Goal: Task Accomplishment & Management: Manage account settings

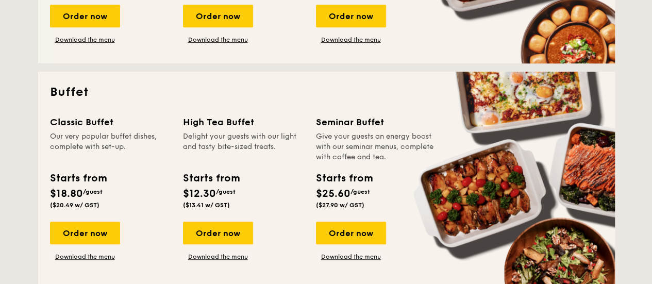
scroll to position [412, 0]
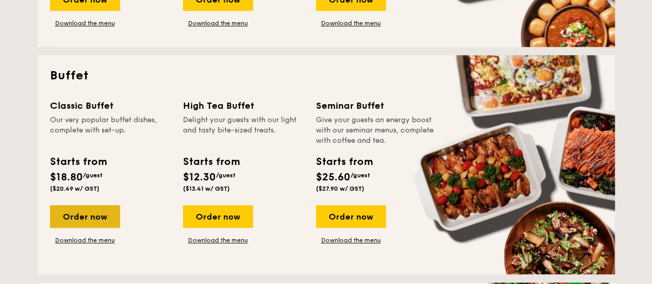
click at [90, 219] on div "Order now" at bounding box center [85, 216] width 70 height 23
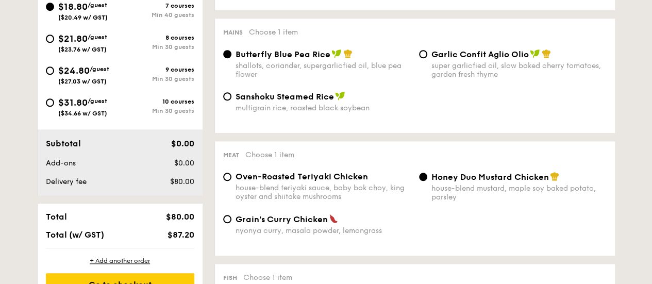
scroll to position [464, 0]
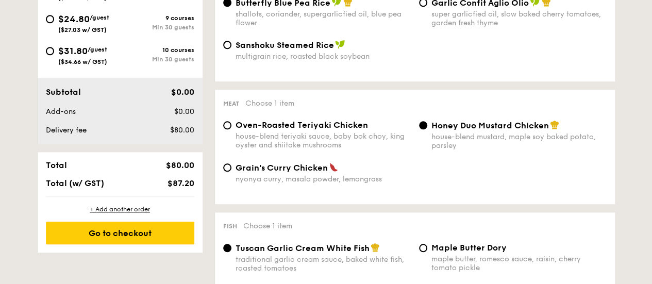
click at [245, 129] on span "Oven-Roasted Teriyaki Chicken" at bounding box center [302, 125] width 133 height 10
click at [231, 129] on input "Oven-Roasted Teriyaki Chicken house-blend teriyaki sauce, baby bok choy, king o…" at bounding box center [227, 125] width 8 height 8
radio input "true"
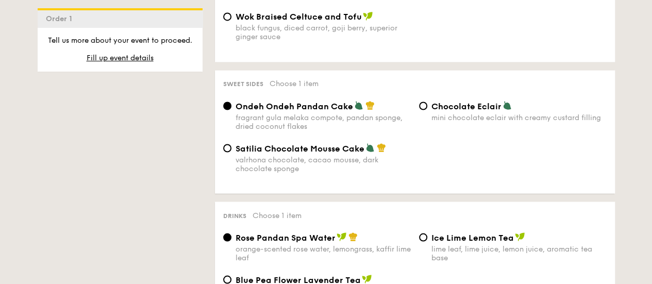
scroll to position [876, 0]
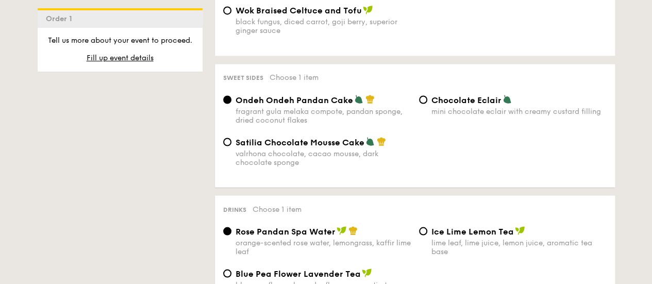
click at [316, 154] on div "Satilia Chocolate Mousse Cake valrhona chocolate, cacao mousse, dark chocolate …" at bounding box center [323, 152] width 175 height 30
click at [231, 146] on input "Satilia Chocolate Mousse Cake valrhona chocolate, cacao mousse, dark chocolate …" at bounding box center [227, 142] width 8 height 8
radio input "true"
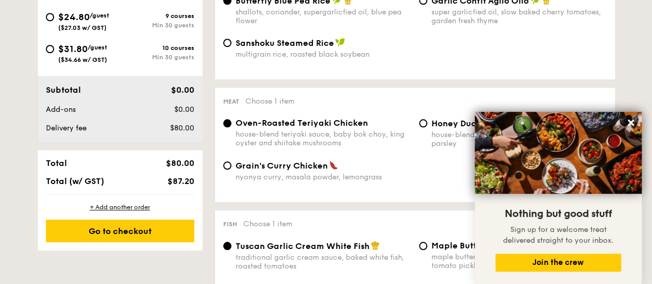
scroll to position [412, 0]
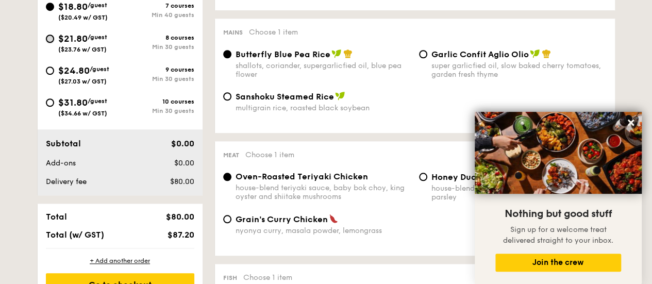
click at [53, 39] on input "$21.80 /guest ($23.76 w/ GST) 8 courses Min 30 guests" at bounding box center [50, 39] width 8 height 8
radio input "true"
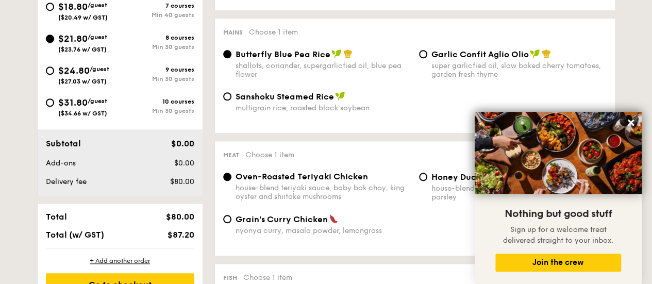
radio input "true"
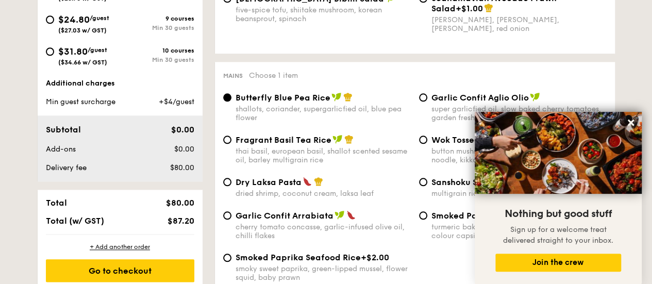
scroll to position [464, 0]
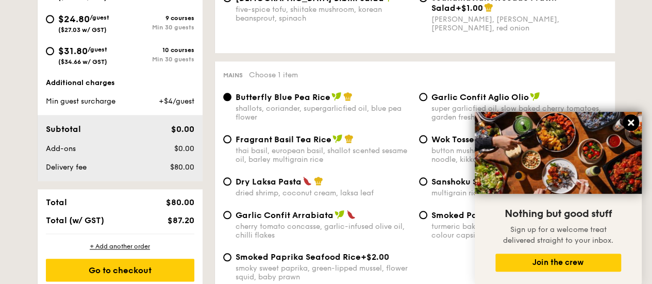
click at [625, 120] on button at bounding box center [631, 122] width 16 height 16
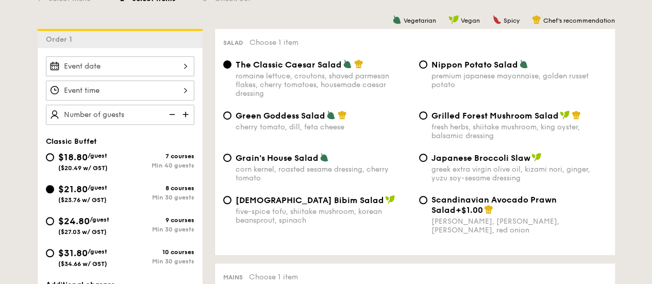
scroll to position [258, 0]
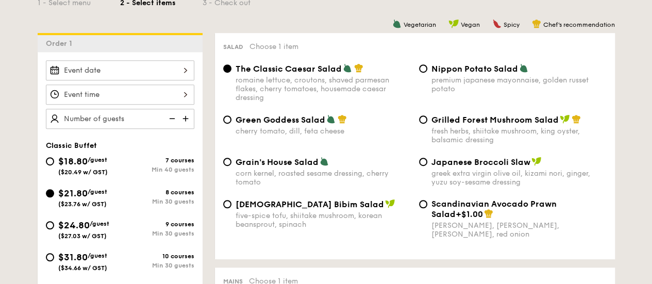
click at [465, 143] on div "fresh herbs, shiitake mushroom, king oyster, balsamic dressing" at bounding box center [519, 136] width 175 height 18
click at [427, 124] on input "Grilled Forest Mushroom Salad fresh herbs, shiitake mushroom, king oyster, bals…" at bounding box center [423, 119] width 8 height 8
radio input "true"
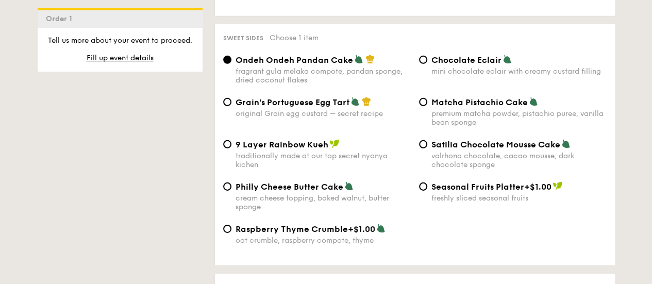
scroll to position [1547, 0]
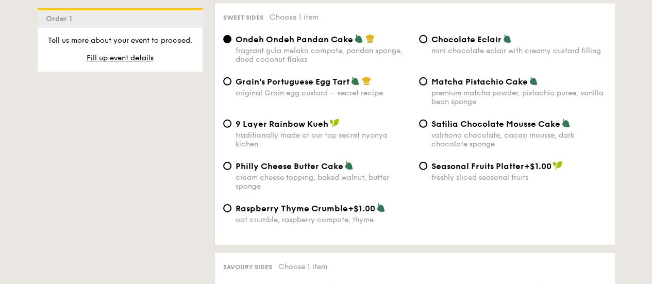
click at [479, 148] on div "valrhona chocolate, cacao mousse, dark chocolate sponge" at bounding box center [519, 140] width 175 height 18
click at [427, 128] on input "Satilia Chocolate Mousse Cake valrhona chocolate, cacao mousse, dark chocolate …" at bounding box center [423, 124] width 8 height 8
radio input "true"
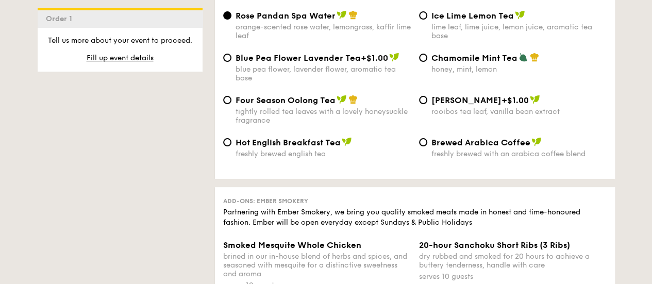
scroll to position [2011, 0]
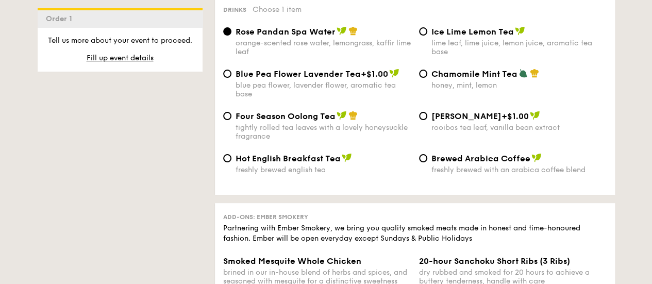
click at [435, 37] on span "Ice Lime Lemon Tea" at bounding box center [473, 32] width 82 height 10
click at [427, 36] on input "Ice Lime Lemon Tea lime leaf, lime juice, lemon juice, aromatic tea base" at bounding box center [423, 31] width 8 height 8
radio input "true"
click at [273, 141] on div "tightly rolled tea leaves with a lovely honeysuckle fragrance" at bounding box center [323, 132] width 175 height 18
click at [231, 120] on input "Four Season Oolong Tea tightly rolled tea leaves with a lovely honeysuckle frag…" at bounding box center [227, 116] width 8 height 8
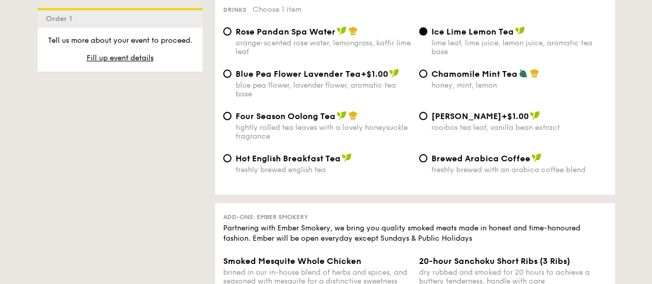
radio input "true"
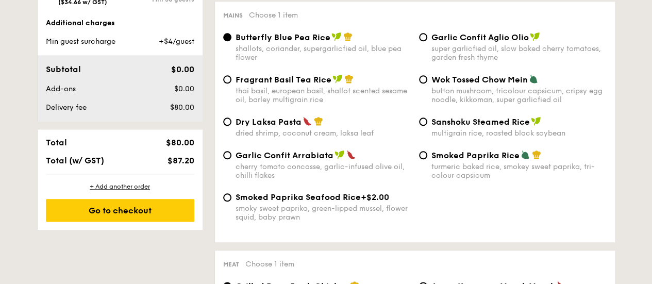
scroll to position [619, 0]
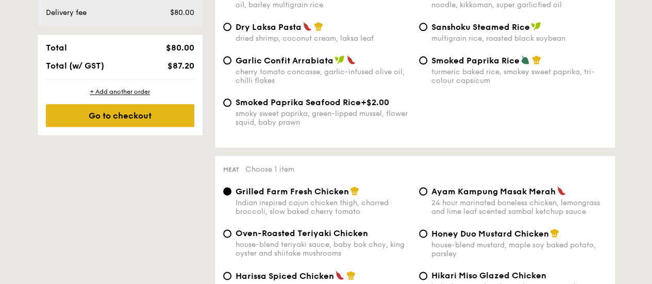
click at [128, 118] on div "Go to checkout" at bounding box center [120, 115] width 148 height 23
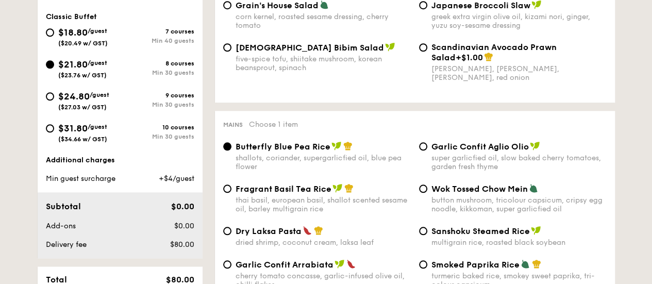
scroll to position [275, 0]
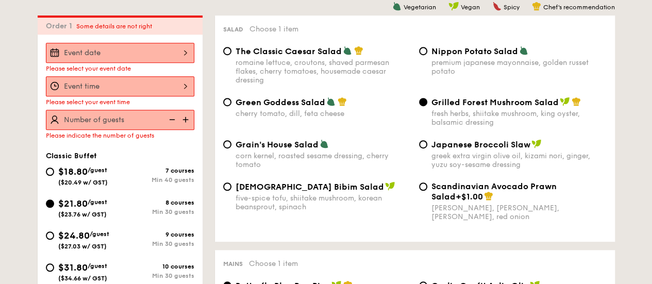
click at [113, 58] on div at bounding box center [120, 53] width 148 height 20
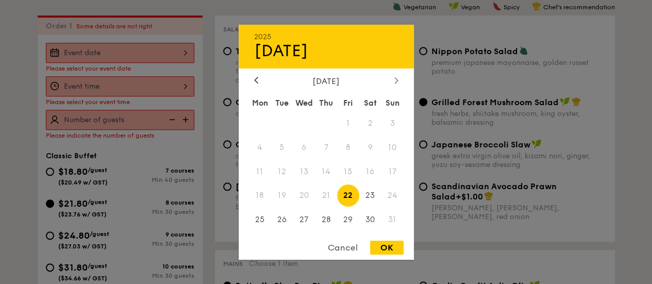
click at [395, 80] on icon at bounding box center [395, 80] width 3 height 6
click at [375, 122] on span "6" at bounding box center [370, 123] width 22 height 22
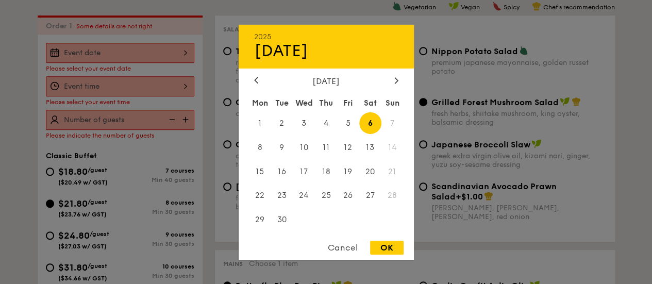
click at [387, 246] on div "OK" at bounding box center [387, 248] width 34 height 14
type input "Sep 06, 2025"
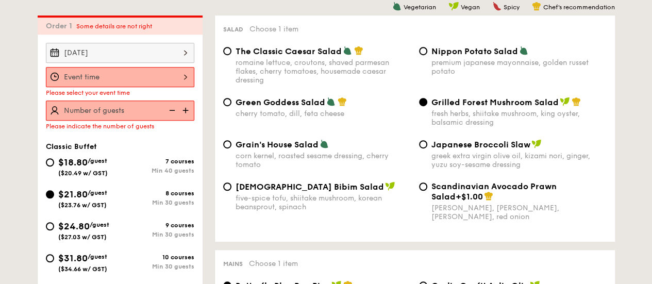
click at [140, 79] on div at bounding box center [120, 77] width 148 height 20
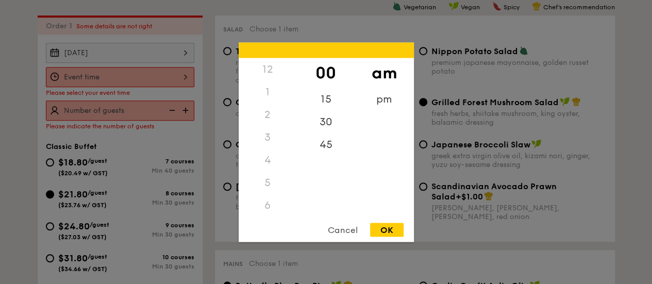
scroll to position [122, 0]
click at [266, 65] on div "5" at bounding box center [268, 60] width 58 height 23
click at [267, 61] on div "5" at bounding box center [268, 60] width 58 height 23
click at [384, 97] on div "pm" at bounding box center [384, 103] width 58 height 30
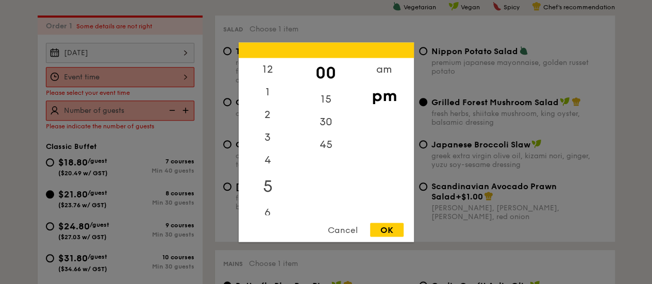
click at [270, 183] on div "5" at bounding box center [268, 186] width 58 height 30
click at [324, 125] on div "30" at bounding box center [326, 125] width 58 height 30
drag, startPoint x: 394, startPoint y: 229, endPoint x: 317, endPoint y: 217, distance: 78.2
click at [393, 229] on div "OK" at bounding box center [387, 230] width 34 height 14
type input "5:30PM"
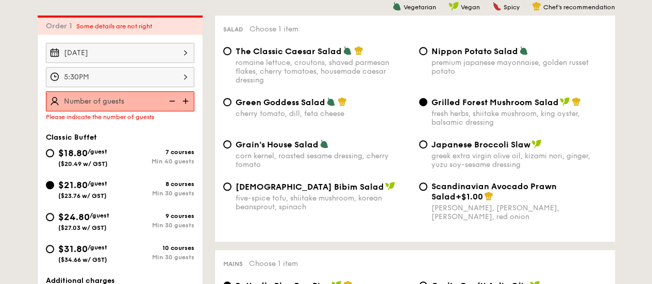
click at [188, 98] on img at bounding box center [186, 101] width 15 height 20
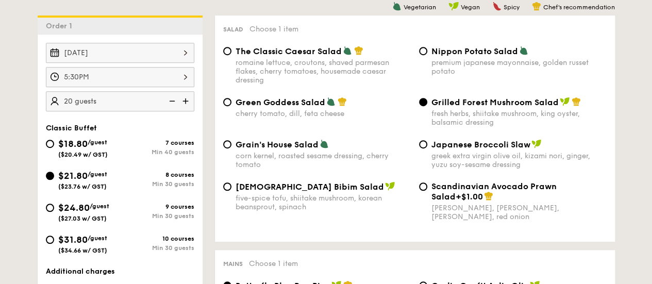
click at [185, 101] on img at bounding box center [186, 101] width 15 height 20
type input "30 guests"
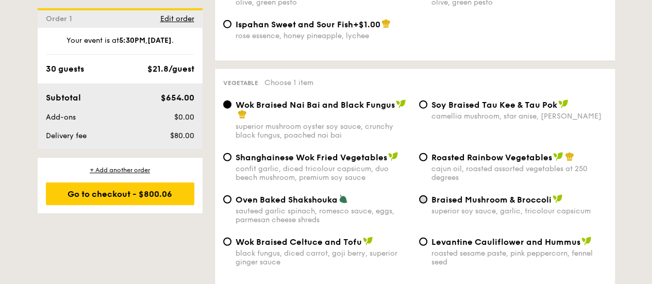
scroll to position [1306, 0]
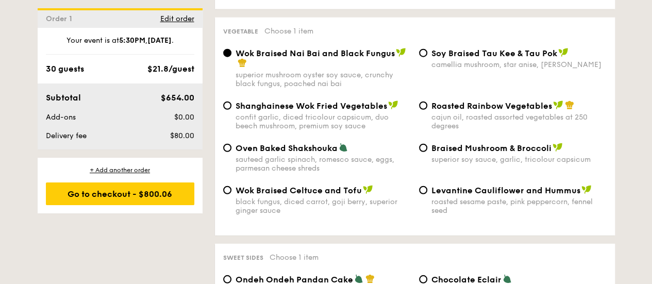
click at [270, 162] on div "Oven Baked Shakshouka sauteed garlic spinach, romesco sauce, eggs, parmesan che…" at bounding box center [323, 158] width 175 height 30
click at [231, 152] on input "Oven Baked Shakshouka sauteed garlic spinach, romesco sauce, eggs, parmesan che…" at bounding box center [227, 148] width 8 height 8
radio input "true"
click at [432, 153] on span "Braised Mushroom & Broccoli" at bounding box center [492, 148] width 120 height 10
click at [427, 152] on input "Braised Mushroom & Broccoli superior soy sauce, garlic, tricolour capsicum" at bounding box center [423, 148] width 8 height 8
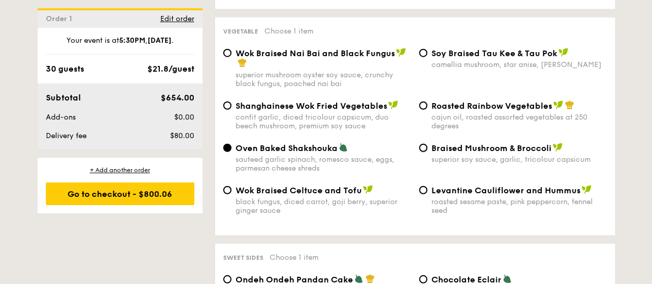
radio input "true"
click at [236, 58] on span "Wok Braised Nai Bai and Black Fungus" at bounding box center [315, 53] width 159 height 10
click at [231, 57] on input "Wok Braised Nai Bai and Black Fungus superior mushroom oyster soy sauce, crunch…" at bounding box center [227, 53] width 8 height 8
radio input "true"
click at [426, 152] on input "Braised Mushroom & Broccoli superior soy sauce, garlic, tricolour capsicum" at bounding box center [423, 148] width 8 height 8
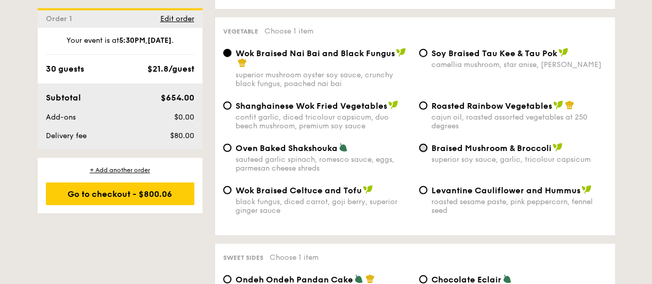
radio input "true"
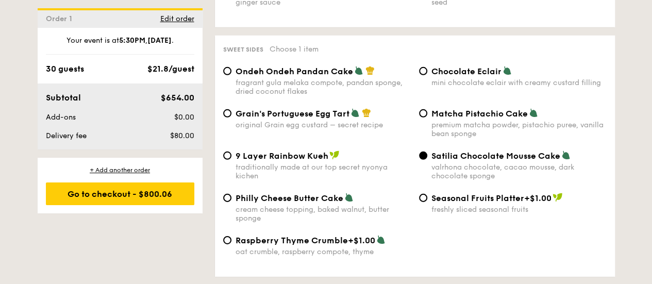
scroll to position [1564, 0]
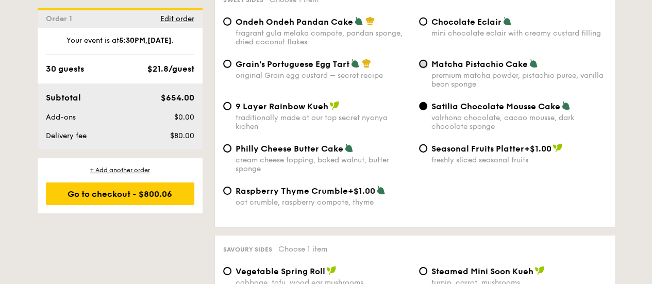
click at [425, 68] on input "Matcha Pistachio Cake premium matcha powder, pistachio puree, vanilla bean spon…" at bounding box center [423, 64] width 8 height 8
radio input "true"
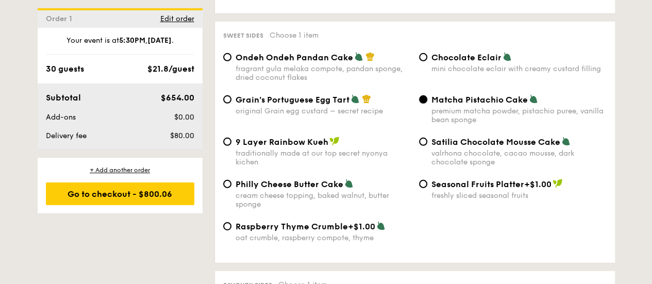
scroll to position [1513, 0]
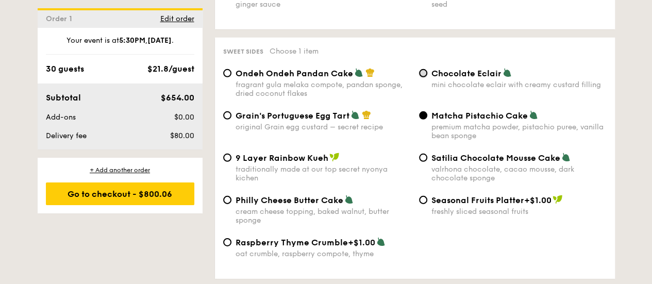
click at [423, 77] on input "Chocolate Eclair mini chocolate eclair with creamy custard filling" at bounding box center [423, 73] width 8 height 8
radio input "true"
click at [420, 120] on input "Matcha Pistachio Cake premium matcha powder, pistachio puree, vanilla bean spon…" at bounding box center [423, 115] width 8 height 8
radio input "true"
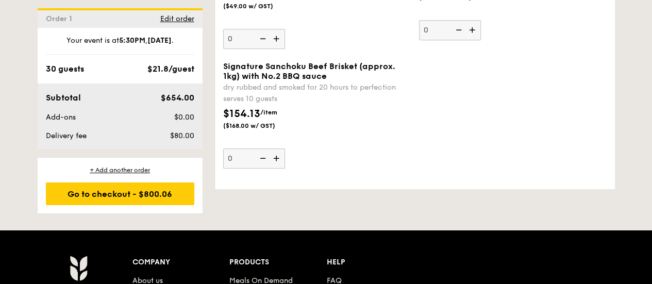
scroll to position [2338, 0]
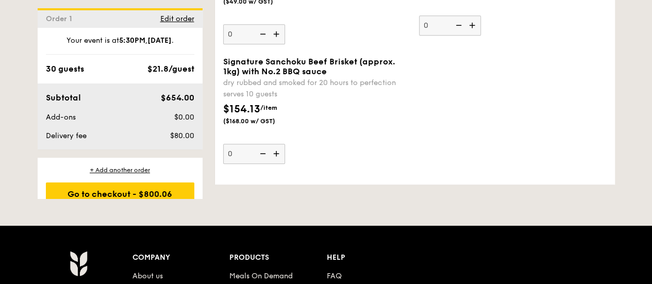
click at [276, 163] on img at bounding box center [277, 154] width 15 height 20
click at [276, 164] on input "0" at bounding box center [254, 154] width 62 height 20
type input "1"
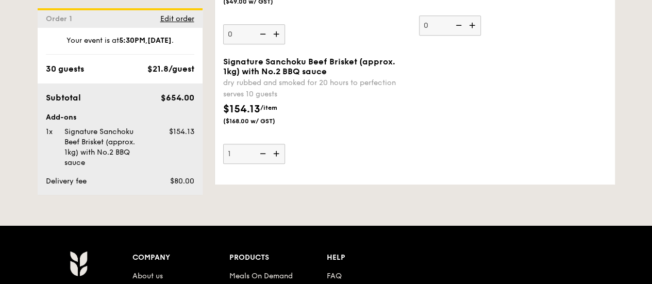
click at [349, 160] on div "Signature Sanchoku Beef Brisket (approx. 1kg) with No.2 BBQ sauce dry rubbed an…" at bounding box center [317, 110] width 188 height 107
click at [285, 160] on input "1" at bounding box center [254, 154] width 62 height 20
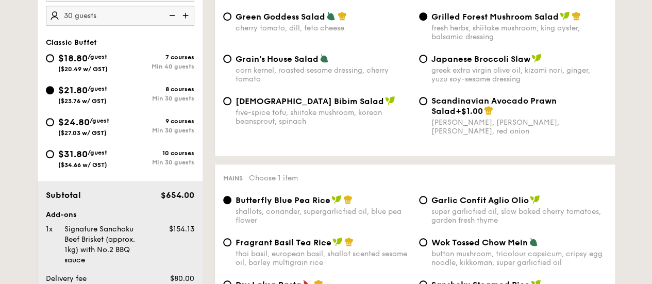
scroll to position [567, 0]
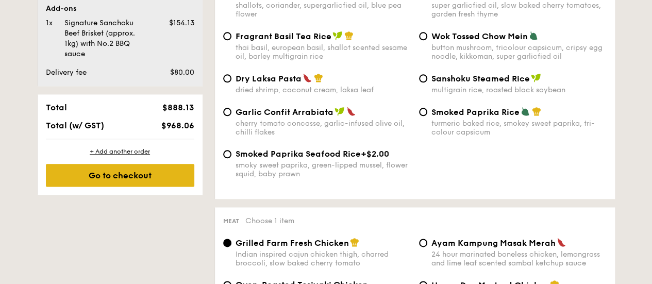
click at [123, 176] on div "Go to checkout" at bounding box center [120, 175] width 148 height 23
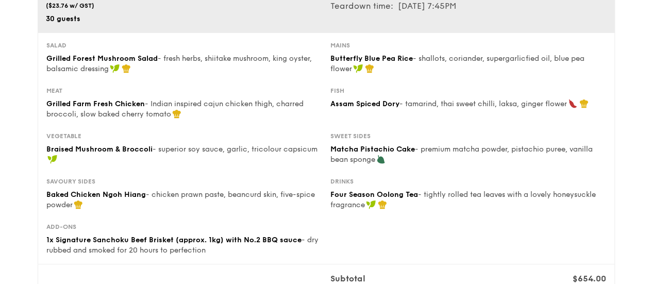
scroll to position [258, 0]
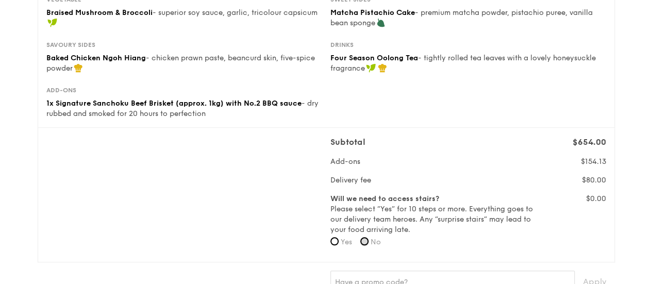
click at [367, 241] on input "No" at bounding box center [364, 241] width 8 height 8
radio input "true"
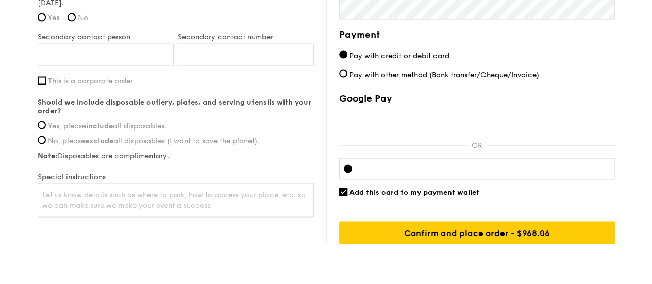
scroll to position [955, 0]
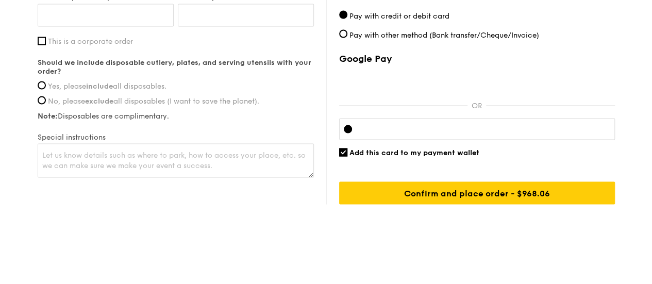
click at [46, 83] on label "Yes, please include all disposables." at bounding box center [176, 85] width 276 height 9
click at [46, 83] on input "Yes, please include all disposables." at bounding box center [42, 85] width 8 height 8
radio input "true"
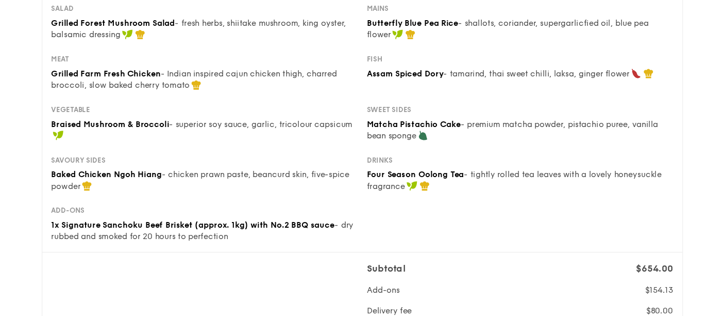
scroll to position [0, 0]
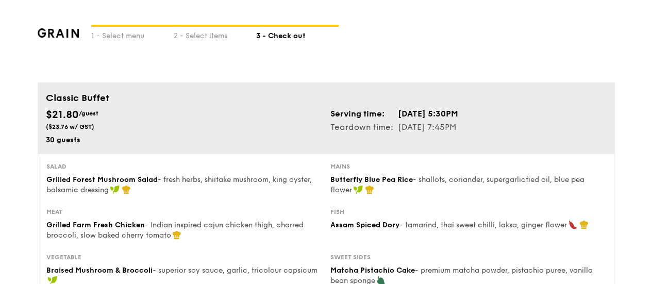
click at [58, 30] on img at bounding box center [59, 32] width 42 height 9
click at [61, 33] on img at bounding box center [59, 32] width 42 height 9
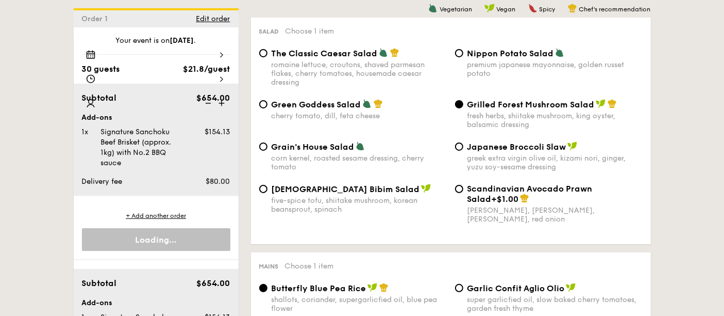
scroll to position [2533, 0]
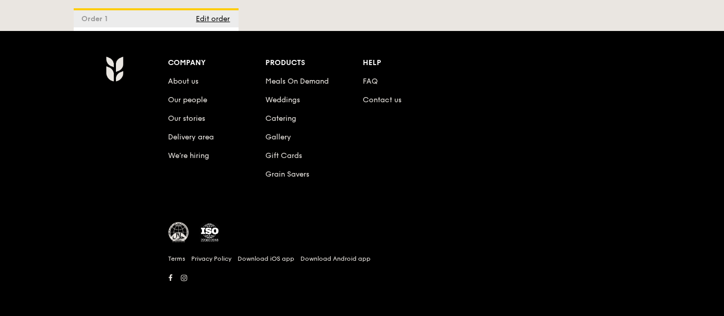
click at [119, 73] on img at bounding box center [115, 69] width 18 height 26
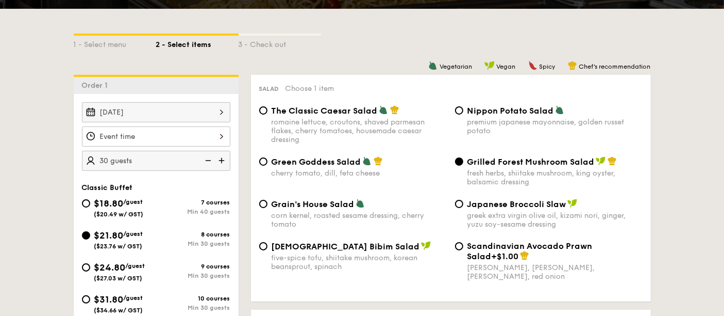
scroll to position [0, 0]
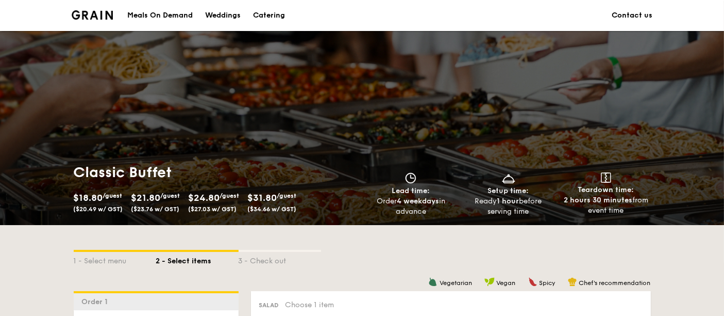
click at [101, 16] on img at bounding box center [93, 14] width 42 height 9
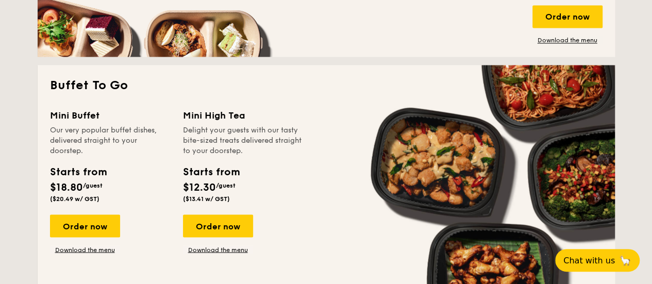
scroll to position [928, 0]
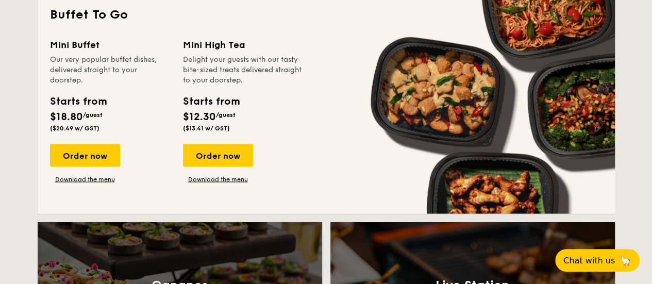
drag, startPoint x: 91, startPoint y: 151, endPoint x: 25, endPoint y: 201, distance: 82.5
click at [91, 151] on div "Order now" at bounding box center [85, 155] width 70 height 23
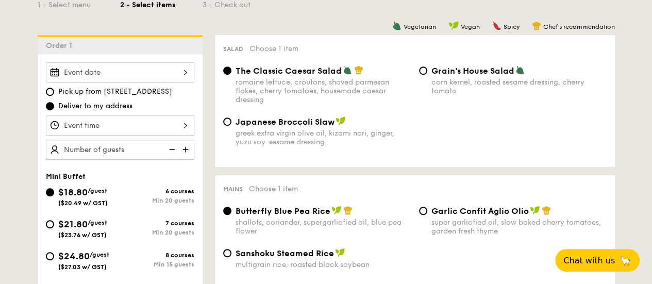
scroll to position [258, 0]
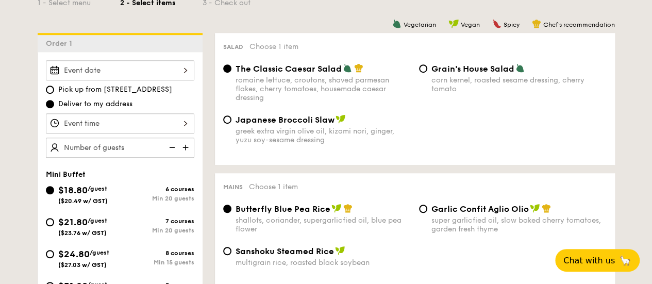
click at [185, 148] on img at bounding box center [186, 148] width 15 height 20
type input "30 guests"
click at [53, 254] on input "$24.80 /guest ($27.03 w/ GST) 8 courses Min 15 guests" at bounding box center [50, 254] width 8 height 8
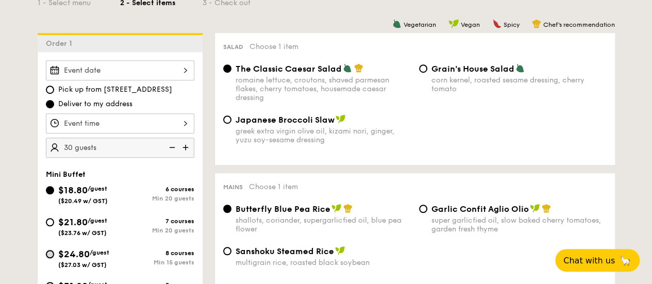
radio input "true"
radio input "false"
radio input "true"
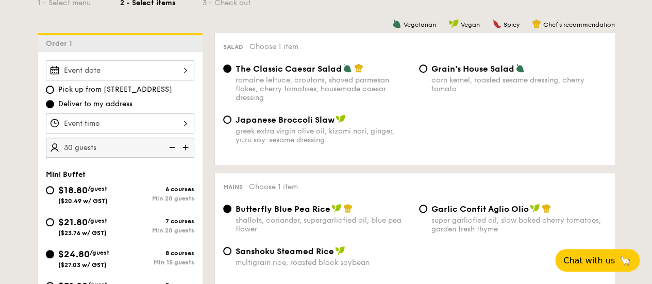
radio input "true"
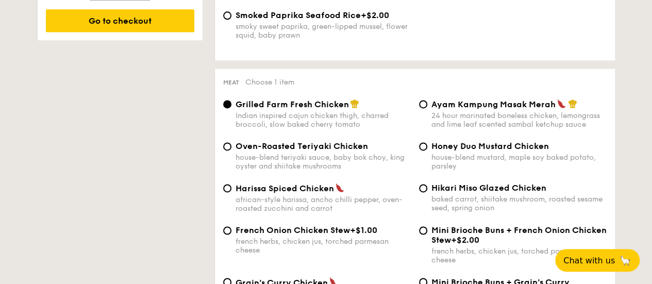
scroll to position [722, 0]
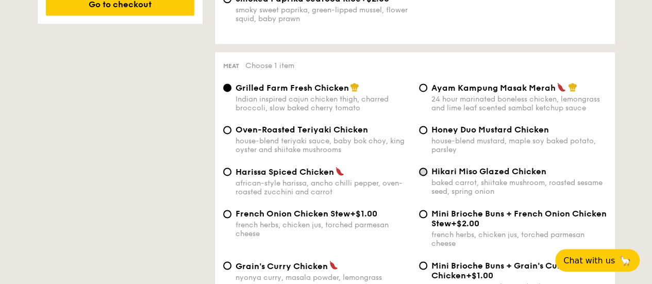
click at [422, 176] on input "Hikari Miso Glazed Chicken baked carrot, shiitake mushroom, roasted sesame seed…" at bounding box center [423, 172] width 8 height 8
radio input "true"
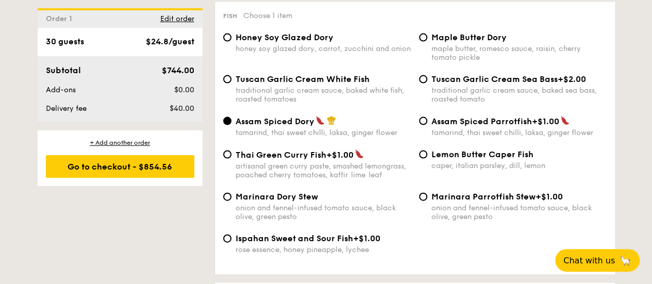
scroll to position [980, 0]
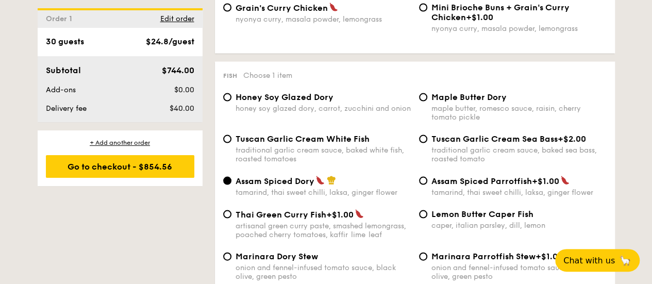
click at [253, 153] on div "traditional garlic cream sauce, baked white fish, roasted tomatoes" at bounding box center [323, 155] width 175 height 18
click at [231, 143] on input "Tuscan Garlic Cream White Fish traditional garlic cream sauce, baked white fish…" at bounding box center [227, 139] width 8 height 8
radio input "true"
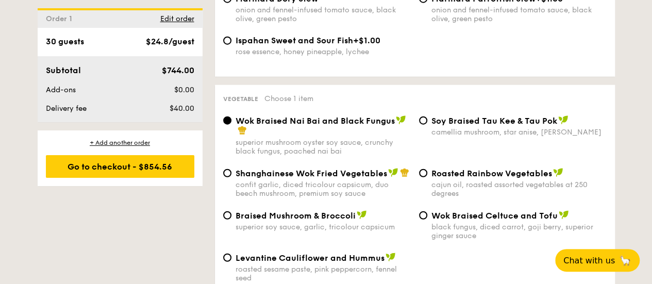
scroll to position [1289, 0]
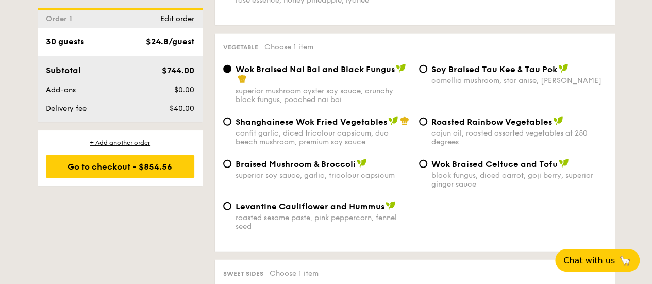
click at [265, 180] on div "superior soy sauce, garlic, tricolour capsicum" at bounding box center [323, 175] width 175 height 9
click at [231, 168] on input "Braised Mushroom & Broccoli superior soy sauce, garlic, tricolour capsicum" at bounding box center [227, 164] width 8 height 8
radio input "true"
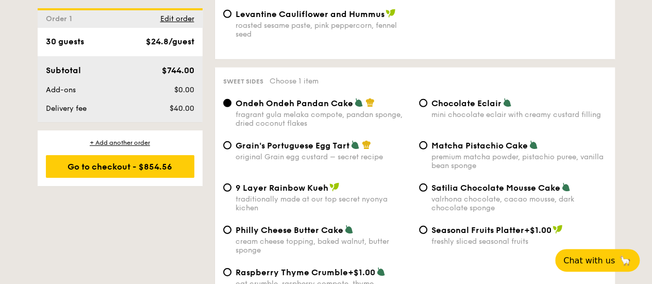
scroll to position [1495, 0]
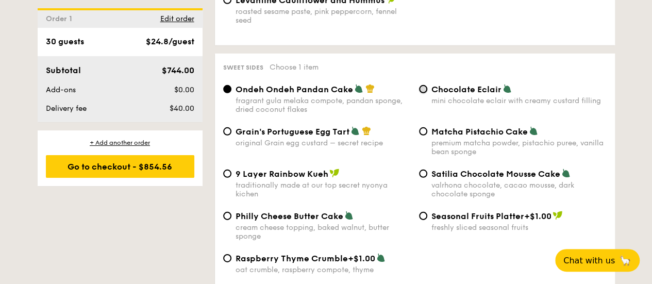
click at [422, 93] on input "Chocolate Eclair mini chocolate eclair with creamy custard filling" at bounding box center [423, 89] width 8 height 8
radio input "true"
click at [432, 137] on span "Matcha Pistachio Cake" at bounding box center [480, 132] width 96 height 10
click at [427, 136] on input "Matcha Pistachio Cake premium matcha powder, pistachio puree, vanilla bean spon…" at bounding box center [423, 131] width 8 height 8
radio input "true"
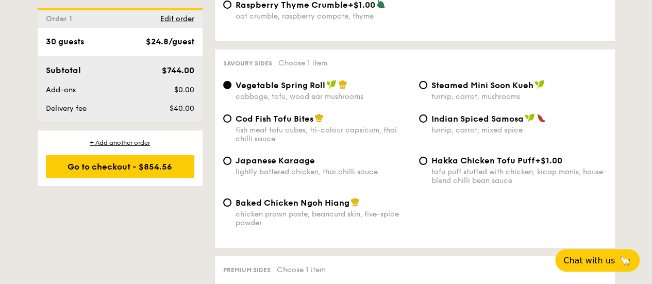
scroll to position [1753, 0]
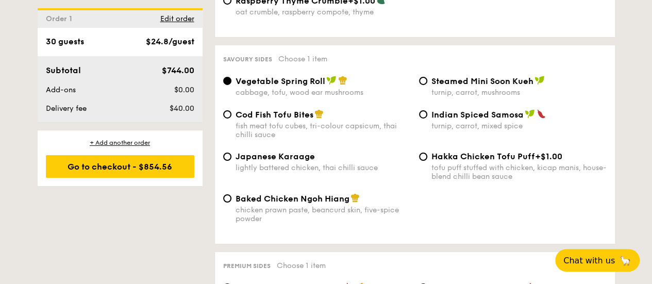
click at [307, 204] on span "Baked Chicken Ngoh Hiang" at bounding box center [293, 199] width 114 height 10
click at [231, 203] on input "Baked Chicken Ngoh Hiang chicken prawn paste, beancurd skin, five-spice powder" at bounding box center [227, 198] width 8 height 8
radio input "true"
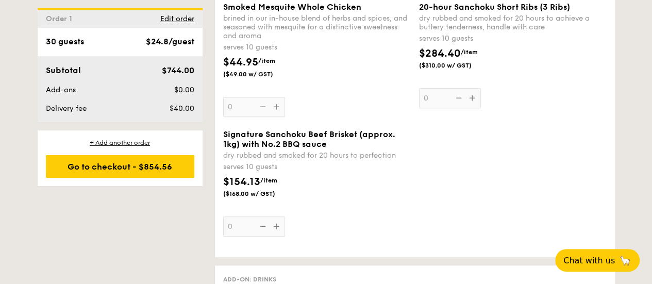
scroll to position [2372, 0]
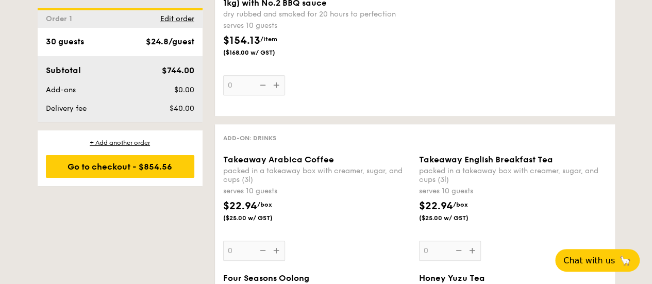
click at [274, 95] on div "Signature Sanchoku Beef Brisket (approx. 1kg) with No.2 BBQ sauce dry rubbed an…" at bounding box center [317, 41] width 188 height 107
click at [274, 95] on input "0" at bounding box center [254, 85] width 62 height 20
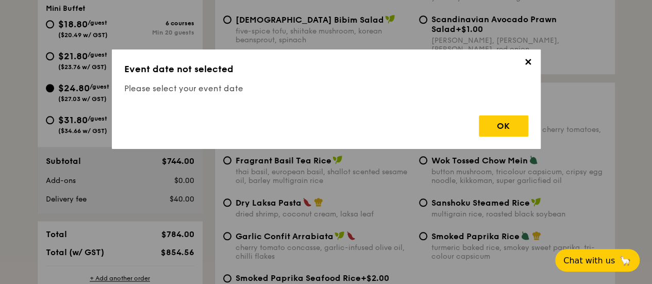
scroll to position [275, 0]
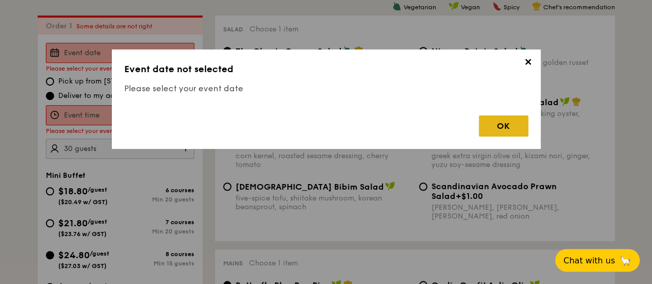
click at [479, 125] on div "OK" at bounding box center [503, 125] width 49 height 21
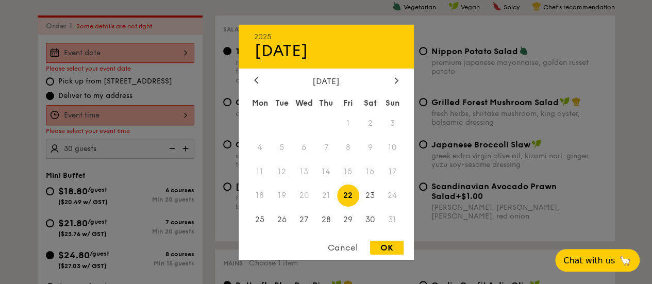
click at [175, 52] on div "2025 Aug 22 August 2025 Mon Tue Wed Thu Fri Sat Sun 1 2 3 4 5 6 7 8 9 10 11 12 …" at bounding box center [120, 53] width 148 height 20
click at [394, 81] on div at bounding box center [396, 81] width 9 height 10
click at [371, 121] on span "6" at bounding box center [370, 123] width 22 height 22
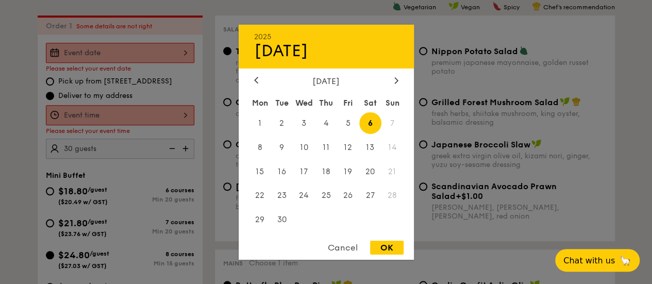
click at [389, 248] on div "OK" at bounding box center [387, 248] width 34 height 14
type input "Sep 06, 2025"
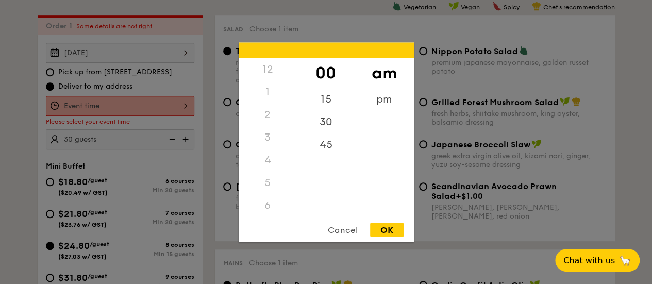
click at [150, 99] on div "12 1 2 3 4 5 6 7 8 9 10 11 00 15 30 45 am pm Cancel OK" at bounding box center [120, 106] width 148 height 20
click at [372, 103] on div "pm" at bounding box center [384, 103] width 58 height 30
click at [272, 86] on div "6" at bounding box center [268, 87] width 58 height 30
click at [384, 228] on div "OK" at bounding box center [387, 230] width 34 height 14
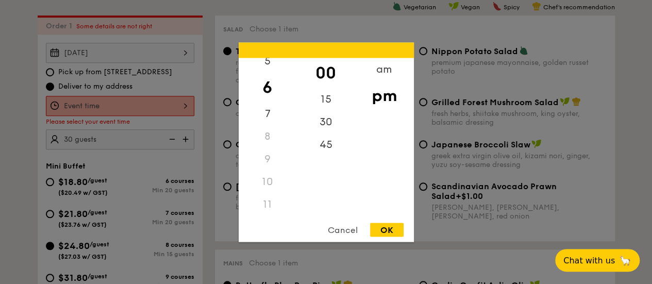
type input "6:00PM"
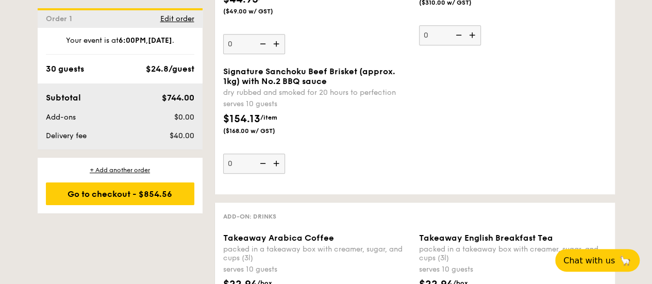
scroll to position [2286, 0]
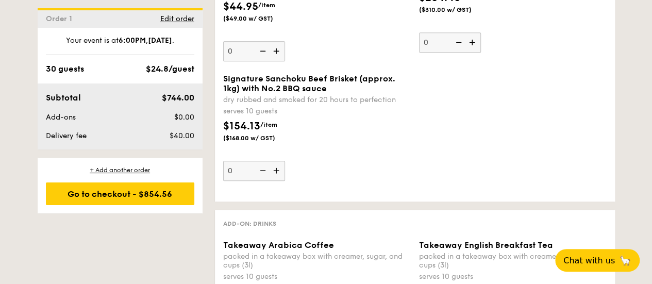
click at [282, 180] on img at bounding box center [277, 171] width 15 height 20
click at [282, 181] on input "0" at bounding box center [254, 171] width 62 height 20
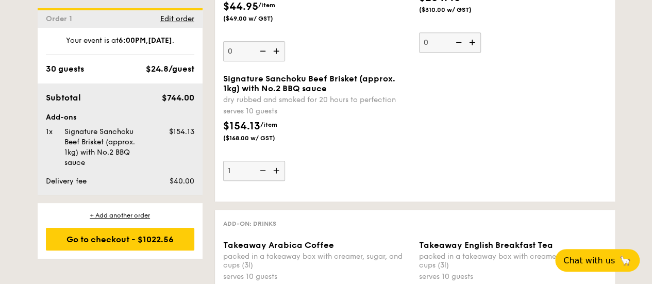
click at [388, 181] on div "Signature Sanchoku Beef Brisket (approx. 1kg) with No.2 BBQ sauce dry rubbed an…" at bounding box center [317, 127] width 188 height 107
click at [285, 181] on input "1" at bounding box center [254, 171] width 62 height 20
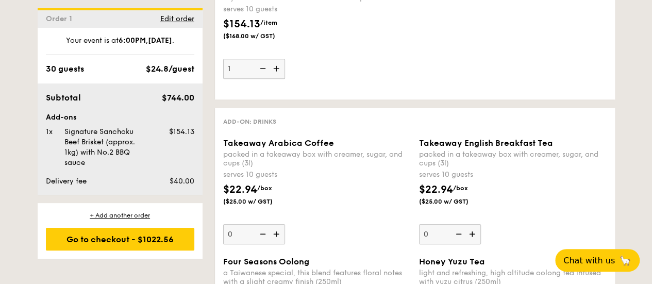
scroll to position [2389, 0]
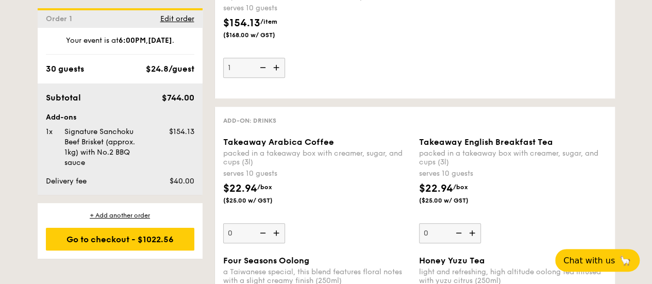
click at [264, 77] on img at bounding box center [261, 68] width 15 height 20
click at [264, 78] on input "1" at bounding box center [254, 68] width 62 height 20
type input "0"
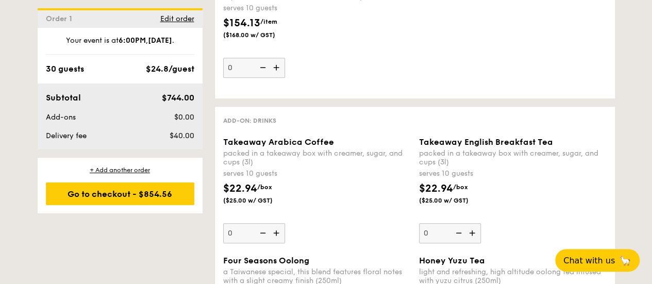
click at [389, 78] on div "Signature Sanchoku Beef Brisket (approx. 1kg) with No.2 BBQ sauce dry rubbed an…" at bounding box center [317, 24] width 188 height 107
click at [285, 78] on input "0" at bounding box center [254, 68] width 62 height 20
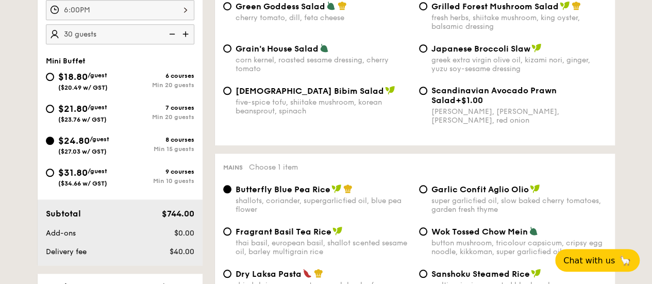
scroll to position [378, 0]
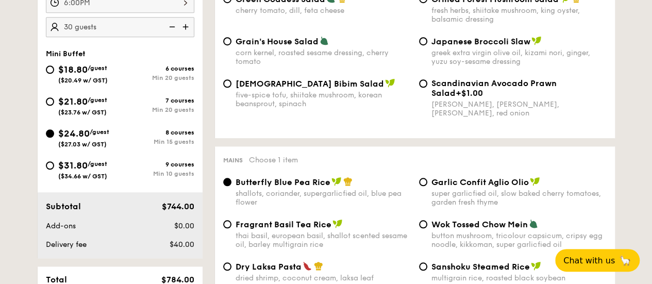
click at [57, 96] on div "$21.80 /guest ($23.76 w/ GST)" at bounding box center [83, 105] width 74 height 22
click at [54, 97] on input "$21.80 /guest ($23.76 w/ GST) 7 courses Min 20 guests" at bounding box center [50, 101] width 8 height 8
radio input "true"
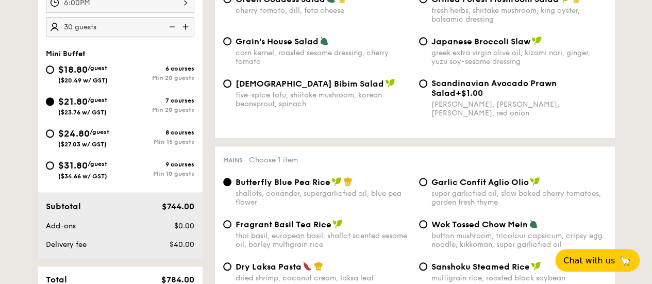
radio input "true"
radio input "false"
radio input "true"
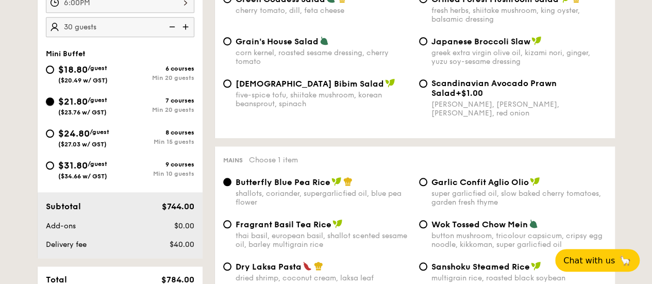
radio input "true"
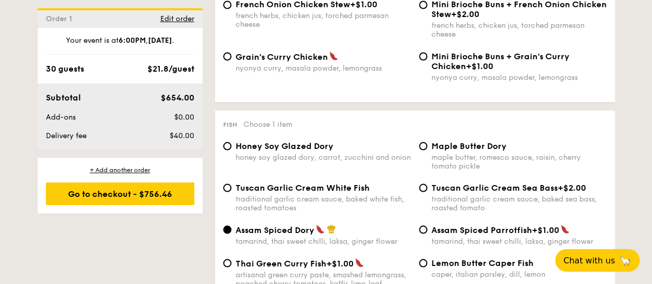
scroll to position [946, 0]
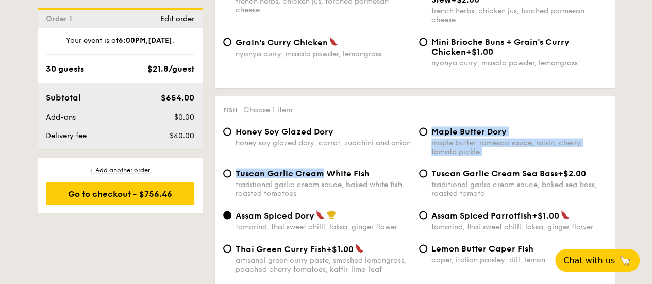
click at [320, 175] on div "Honey Soy Glazed Dory honey soy glazed dory, carrot, zucchini and onion Maple B…" at bounding box center [415, 243] width 384 height 234
click at [230, 182] on div "Tuscan Garlic Cream White Fish traditional garlic cream sauce, baked white fish…" at bounding box center [317, 182] width 196 height 29
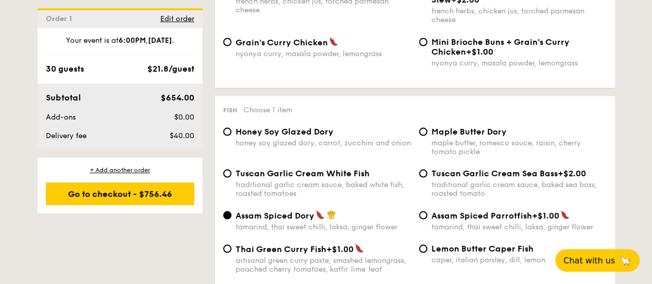
click at [230, 175] on div "Tuscan Garlic Cream White Fish traditional garlic cream sauce, baked white fish…" at bounding box center [317, 182] width 196 height 29
click at [229, 177] on input "Tuscan Garlic Cream White Fish traditional garlic cream sauce, baked white fish…" at bounding box center [227, 173] width 8 height 8
radio input "true"
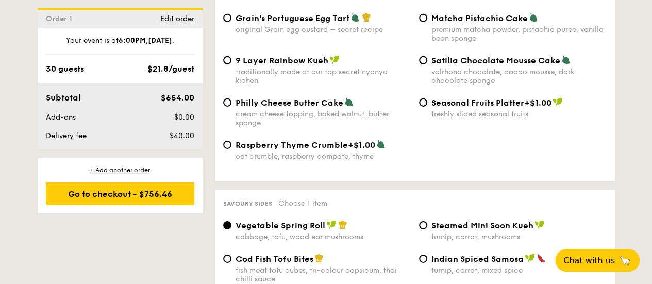
scroll to position [1616, 0]
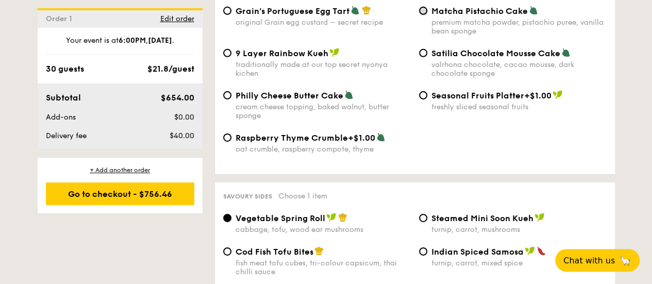
click at [424, 15] on input "Matcha Pistachio Cake premium matcha powder, pistachio puree, vanilla bean spon…" at bounding box center [423, 11] width 8 height 8
radio input "true"
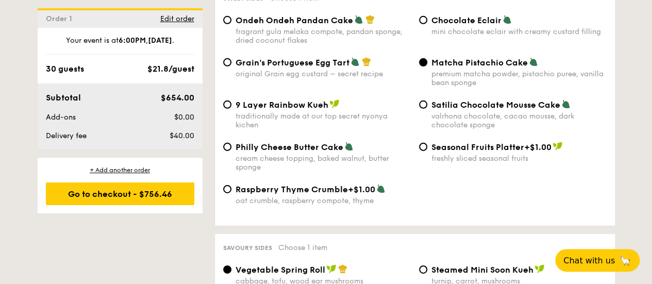
scroll to position [1719, 0]
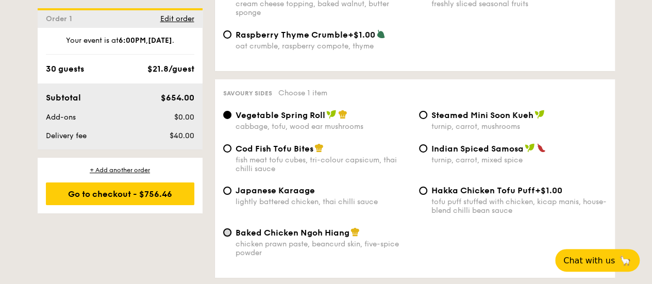
click at [227, 237] on input "Baked Chicken Ngoh Hiang chicken prawn paste, beancurd skin, five-spice powder" at bounding box center [227, 232] width 8 height 8
radio input "true"
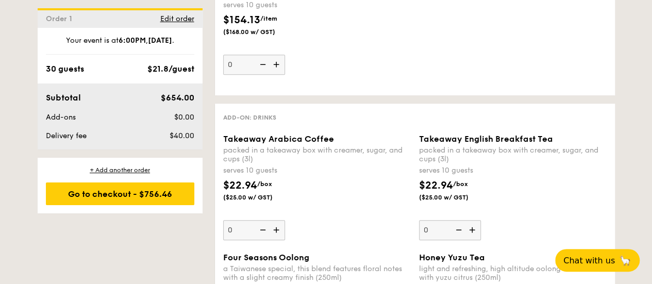
scroll to position [2183, 0]
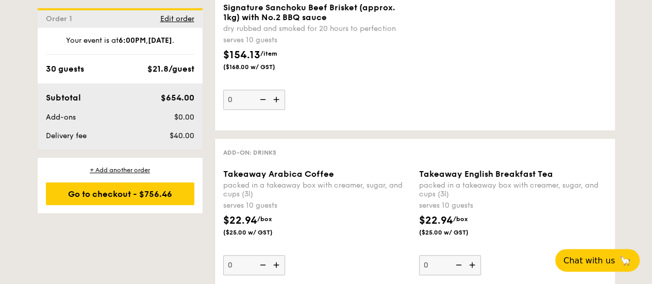
click at [277, 109] on img at bounding box center [277, 100] width 15 height 20
click at [277, 110] on input "0" at bounding box center [254, 100] width 62 height 20
type input "1"
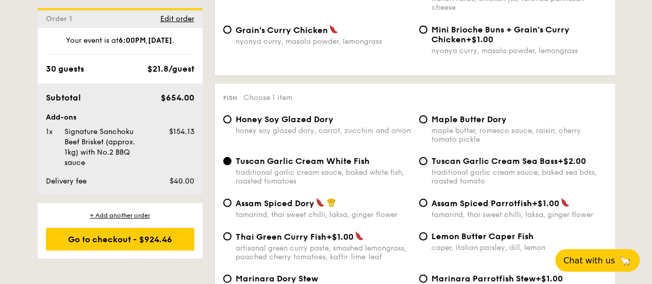
scroll to position [946, 0]
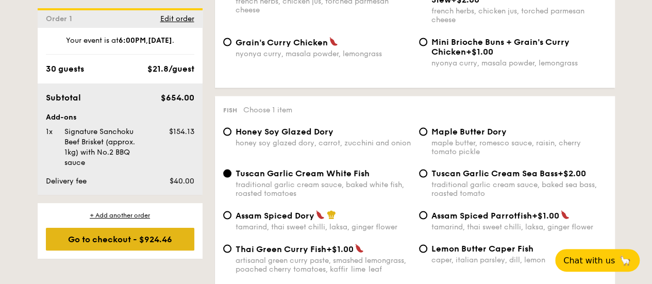
click at [119, 238] on div "Go to checkout - $924.46" at bounding box center [120, 239] width 148 height 23
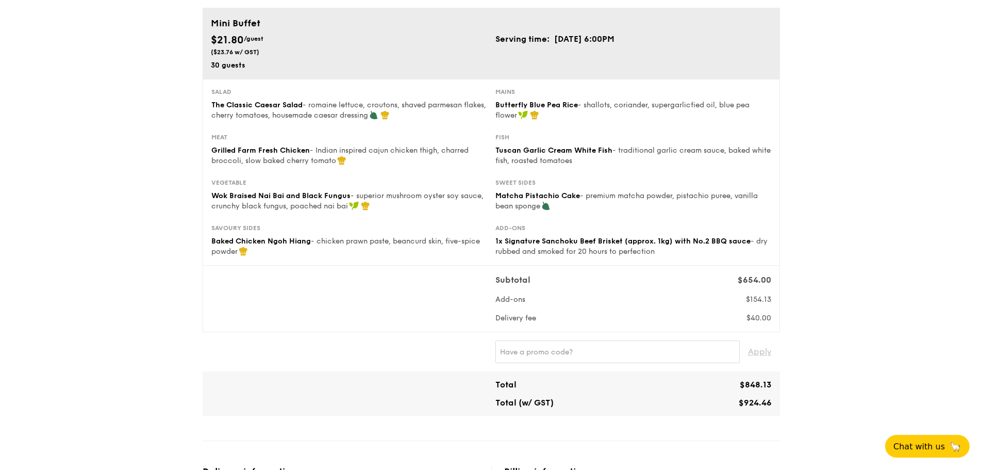
scroll to position [52, 0]
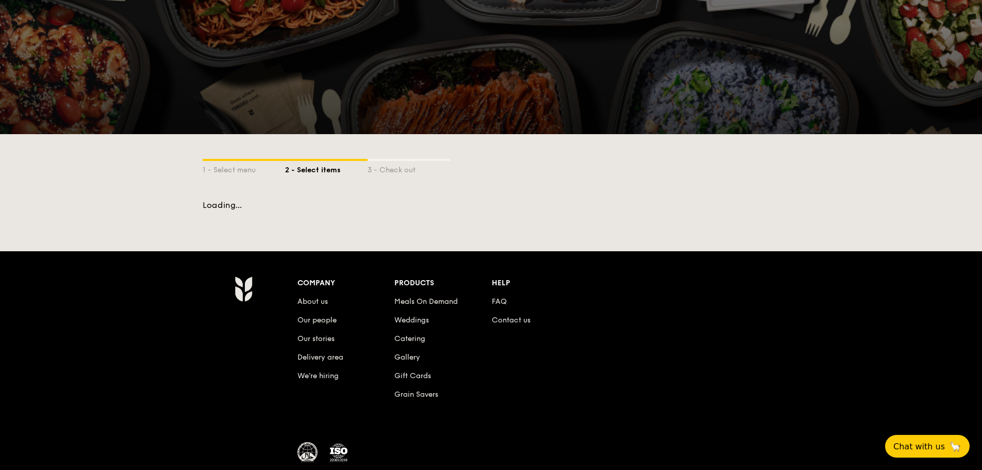
scroll to position [120, 0]
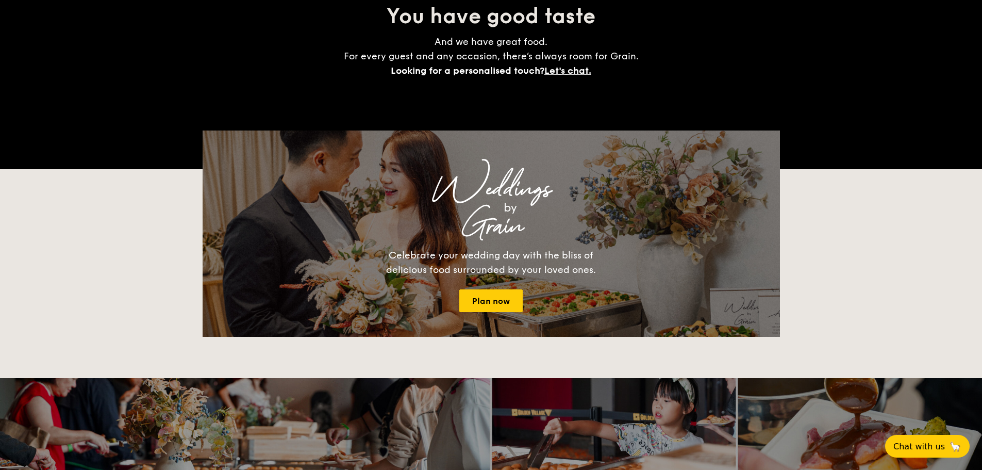
scroll to position [2326, 0]
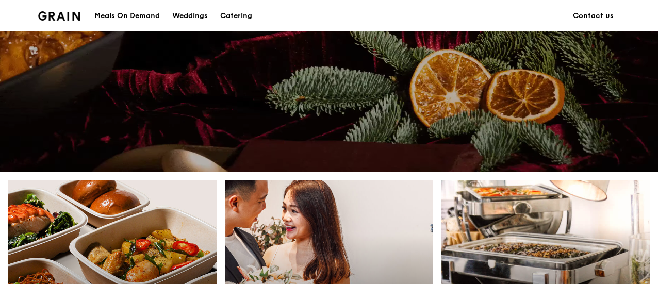
scroll to position [361, 0]
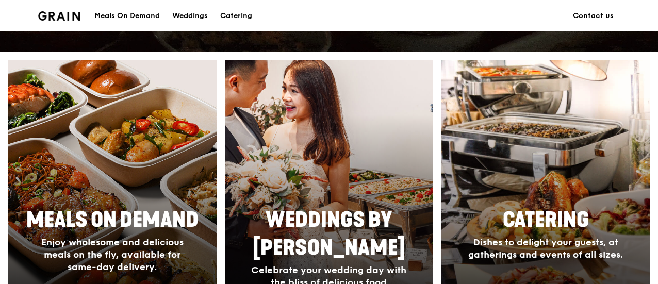
click at [515, 225] on span "Catering" at bounding box center [546, 220] width 86 height 25
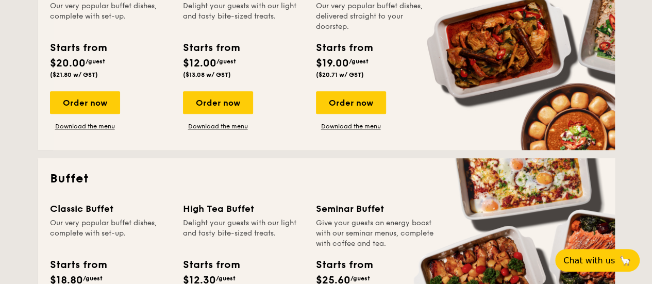
scroll to position [412, 0]
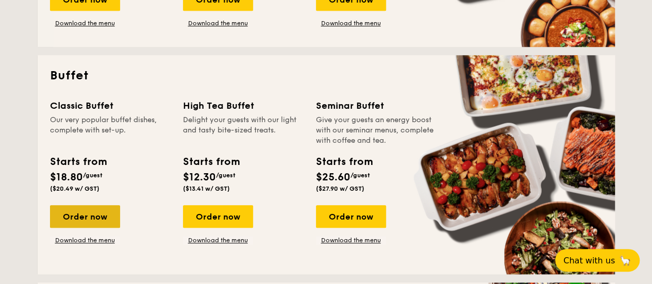
click at [88, 219] on div "Order now" at bounding box center [85, 216] width 70 height 23
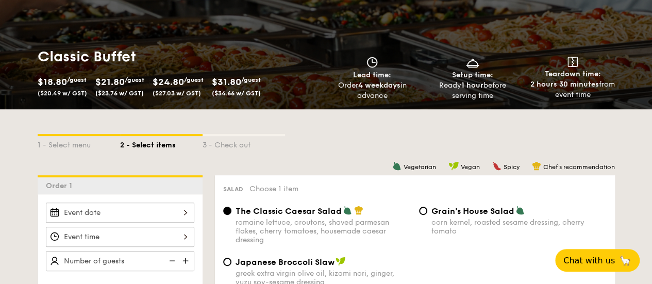
scroll to position [206, 0]
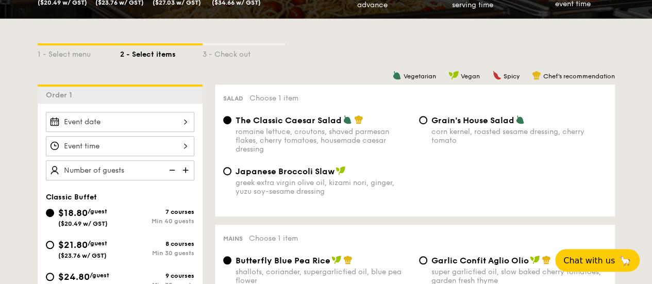
click at [122, 124] on div at bounding box center [120, 122] width 148 height 20
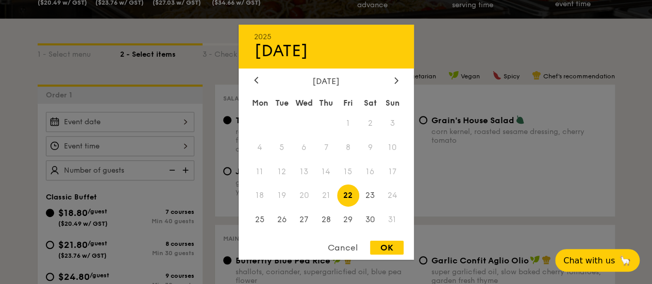
click at [122, 124] on div at bounding box center [326, 142] width 652 height 284
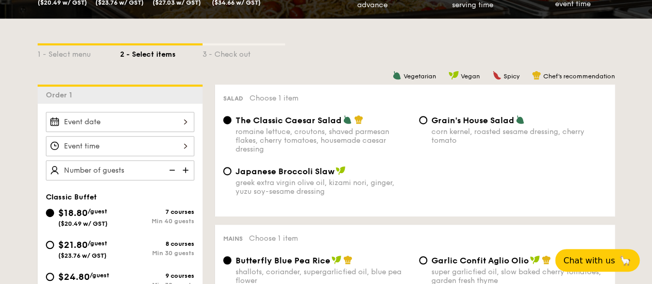
click at [122, 124] on div "2025 Aug 22 August 2025 Mon Tue Wed Thu Fri Sat Sun 1 2 3 4 5 6 7 8 9 10 11 12 …" at bounding box center [120, 122] width 148 height 20
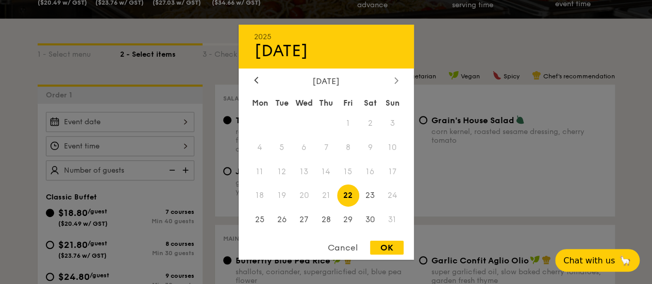
click at [398, 80] on div at bounding box center [396, 81] width 9 height 10
click at [368, 121] on span "6" at bounding box center [370, 123] width 22 height 22
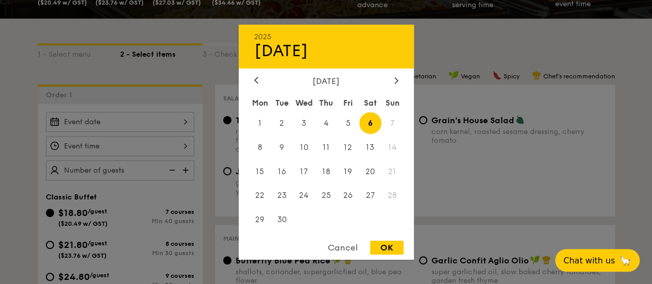
click at [383, 247] on div "OK" at bounding box center [387, 248] width 34 height 14
type input "Sep 06, 2025"
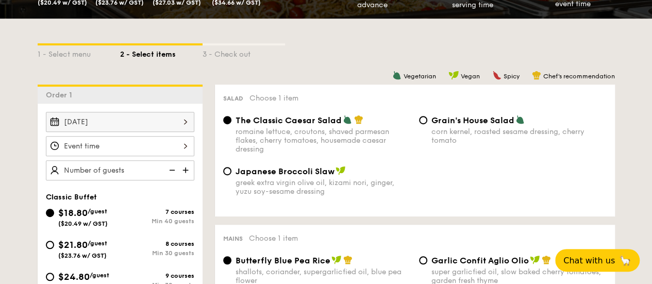
click at [104, 146] on div "12 1 2 3 4 5 6 7 8 9 10 11 00 15 30 45 am pm Cancel OK" at bounding box center [120, 146] width 148 height 20
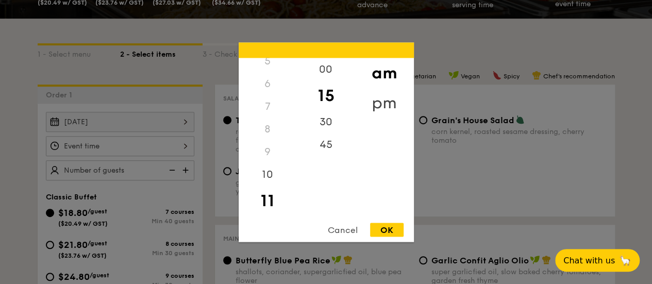
click at [373, 96] on div "pm" at bounding box center [384, 103] width 58 height 30
click at [267, 85] on div "6" at bounding box center [268, 87] width 58 height 30
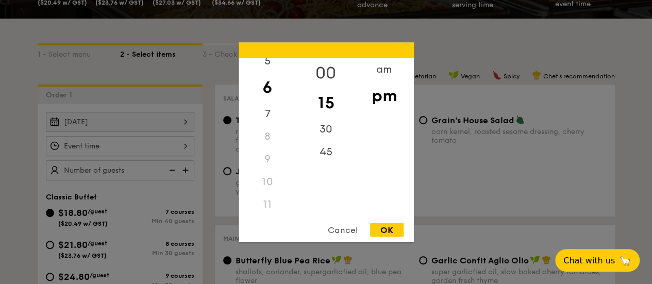
click at [313, 68] on div "00" at bounding box center [326, 73] width 58 height 30
click at [383, 229] on div "OK" at bounding box center [387, 230] width 34 height 14
type input "6:00PM"
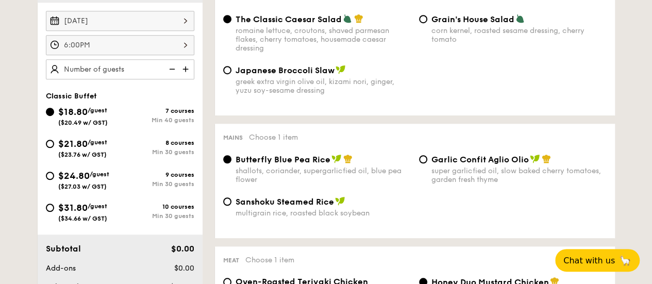
scroll to position [309, 0]
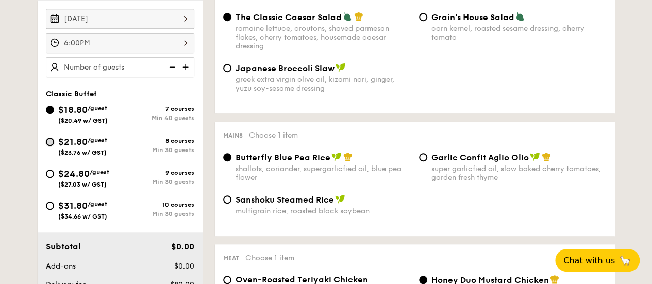
click at [52, 141] on input "$21.80 /guest ($23.76 w/ GST) 8 courses Min 30 guests" at bounding box center [50, 142] width 8 height 8
radio input "true"
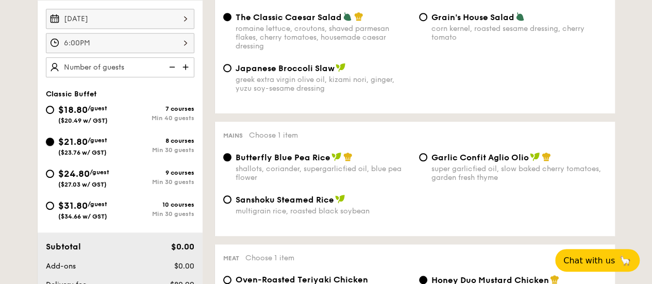
radio input "true"
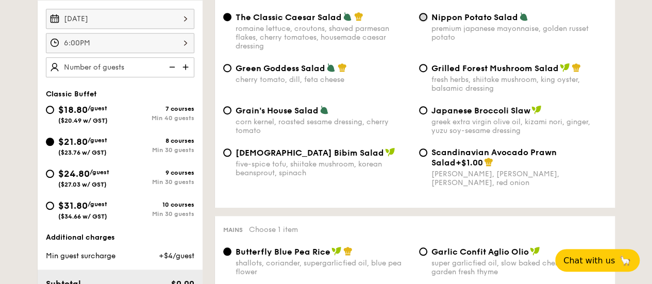
click at [423, 21] on input "Nippon Potato Salad premium japanese mayonnaise, golden russet potato" at bounding box center [423, 17] width 8 height 8
radio input "true"
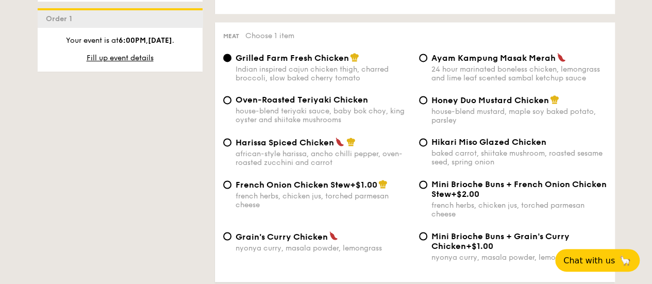
scroll to position [773, 0]
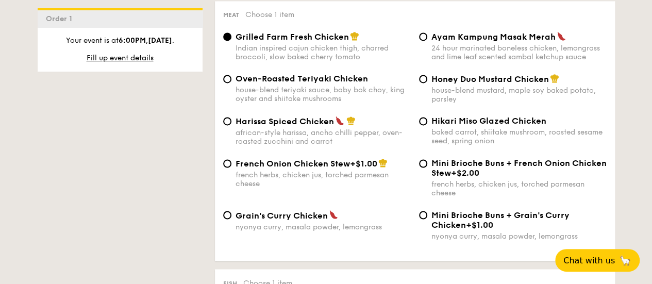
click at [254, 91] on div "house-blend teriyaki sauce, baby bok choy, king oyster and shiitake mushrooms" at bounding box center [323, 95] width 175 height 18
click at [231, 83] on input "Oven-Roasted Teriyaki Chicken house-blend teriyaki sauce, baby bok choy, king o…" at bounding box center [227, 79] width 8 height 8
radio input "true"
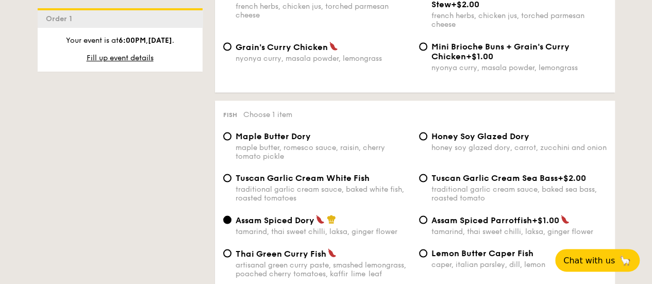
scroll to position [928, 0]
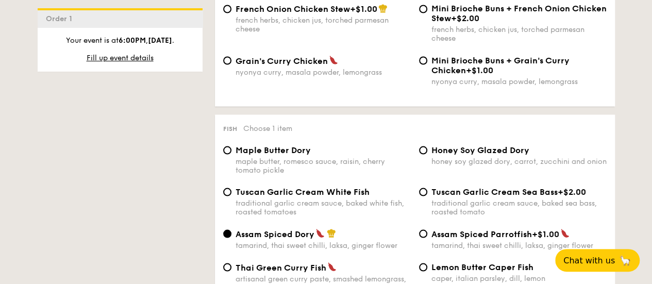
click at [491, 166] on div "honey soy glazed dory, carrot, zucchini and onion" at bounding box center [519, 161] width 175 height 9
click at [427, 154] on input "Honey Soy Glazed Dory honey soy glazed dory, carrot, zucchini and onion" at bounding box center [423, 150] width 8 height 8
radio input "true"
click at [256, 216] on label "Tuscan Garlic Cream White Fish traditional garlic cream sauce, baked white fish…" at bounding box center [317, 211] width 188 height 10
click at [231, 196] on input "Tuscan Garlic Cream White Fish traditional garlic cream sauce, baked white fish…" at bounding box center [227, 192] width 8 height 8
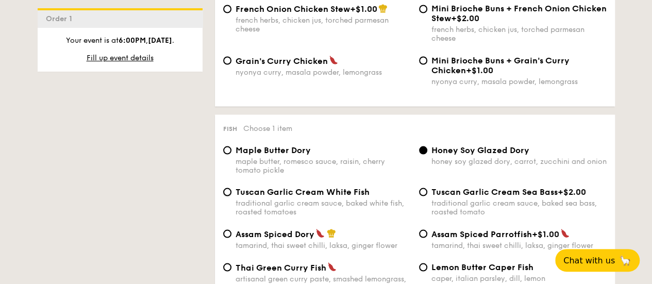
radio input "true"
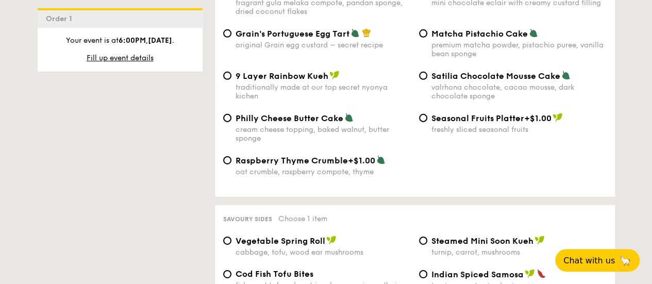
scroll to position [1598, 0]
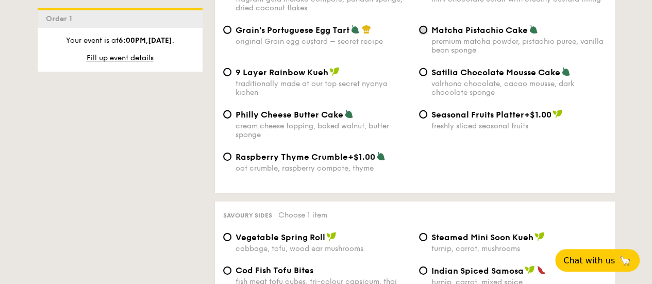
click at [425, 34] on input "Matcha Pistachio Cake premium matcha powder, pistachio puree, vanilla bean spon…" at bounding box center [423, 30] width 8 height 8
radio input "true"
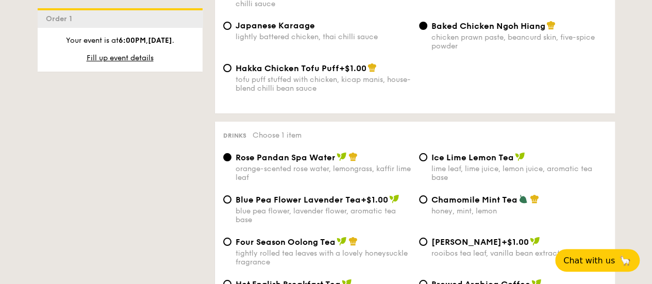
scroll to position [1959, 0]
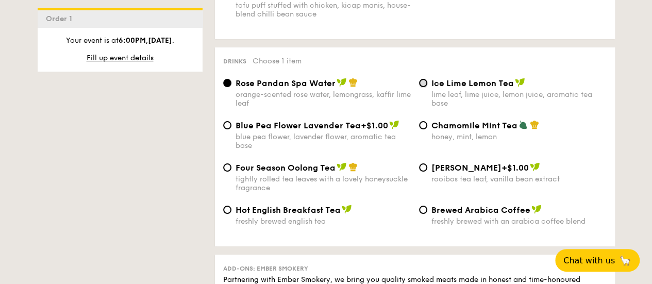
click at [424, 87] on input "Ice Lime Lemon Tea lime leaf, lime juice, lemon juice, aromatic tea base" at bounding box center [423, 83] width 8 height 8
radio input "true"
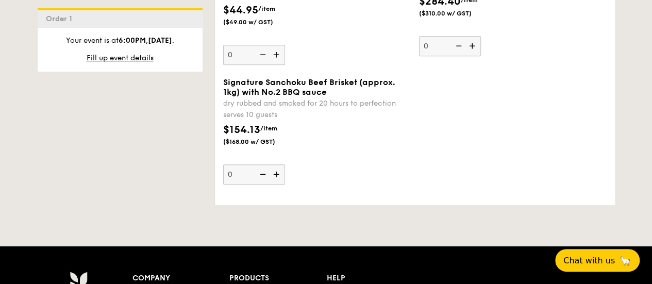
scroll to position [2320, 0]
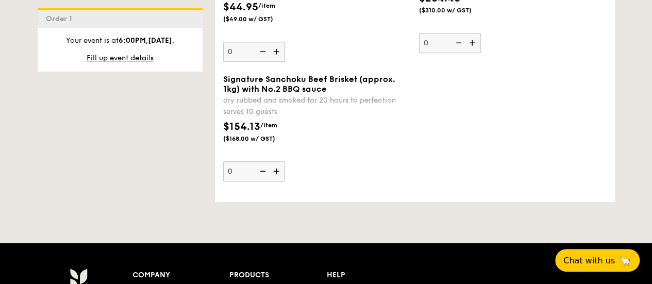
click at [276, 181] on img at bounding box center [277, 171] width 15 height 20
click at [276, 181] on input "0" at bounding box center [254, 171] width 62 height 20
type input "1"
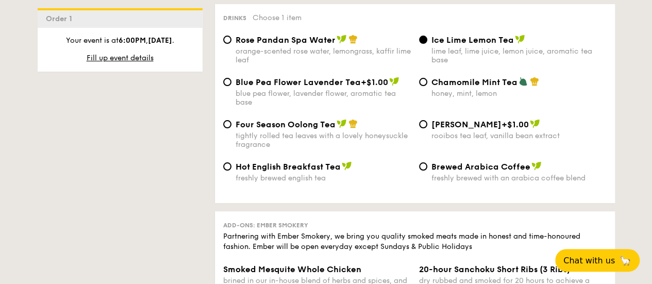
scroll to position [1796, 0]
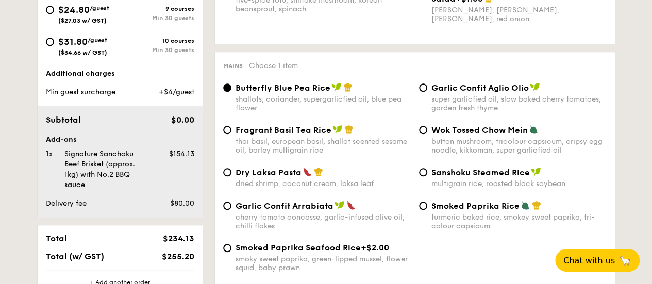
scroll to position [516, 0]
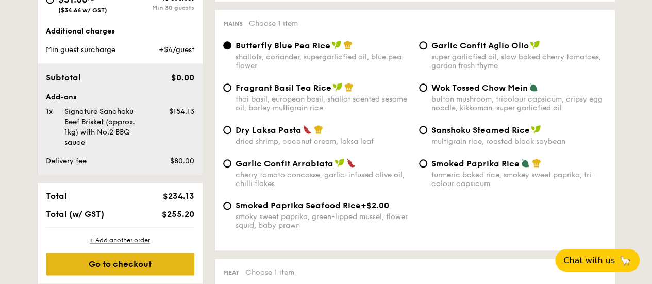
click at [148, 267] on div "Go to checkout" at bounding box center [120, 264] width 148 height 23
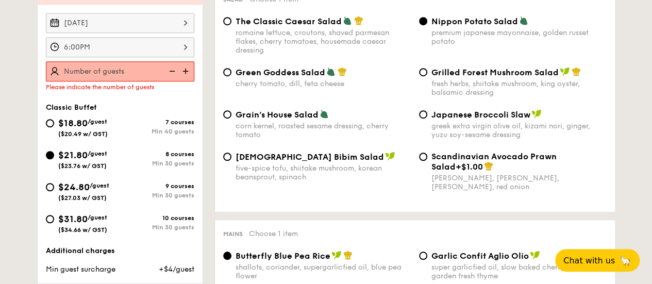
scroll to position [275, 0]
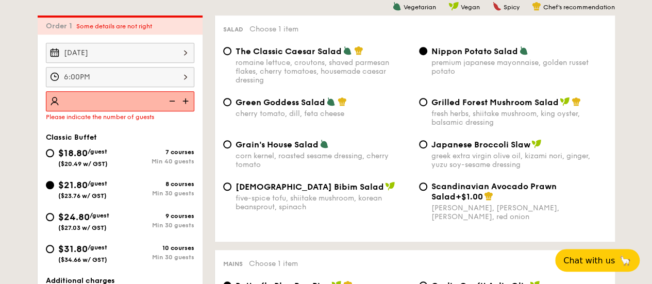
click at [186, 99] on img at bounding box center [186, 101] width 15 height 20
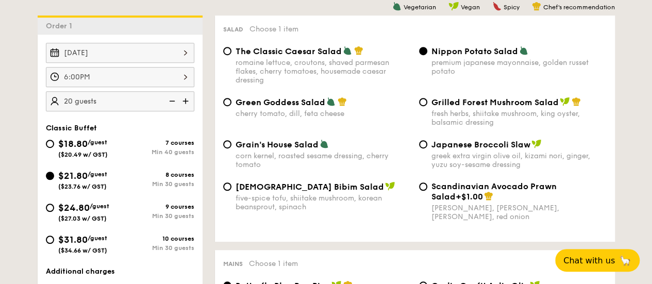
click at [186, 99] on img at bounding box center [186, 101] width 15 height 20
type input "30 guests"
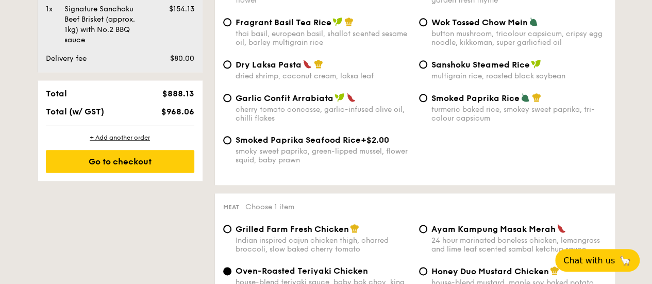
scroll to position [636, 0]
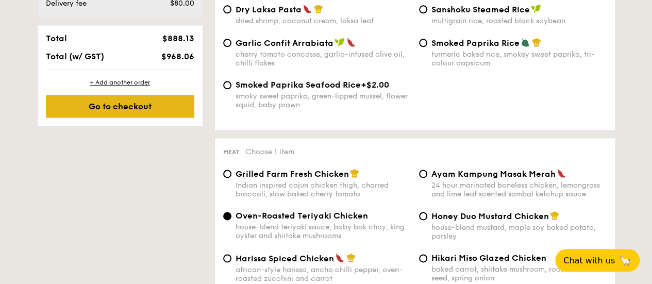
click at [136, 102] on div "Go to checkout" at bounding box center [120, 106] width 148 height 23
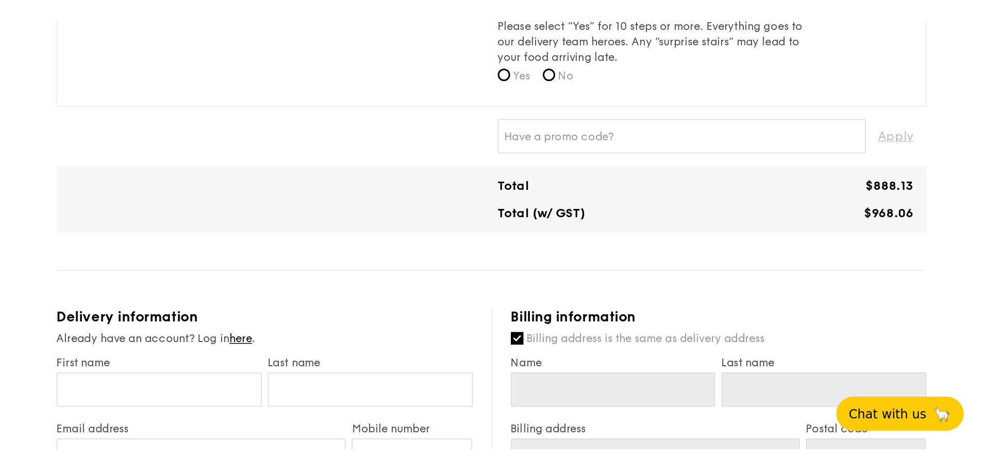
scroll to position [361, 0]
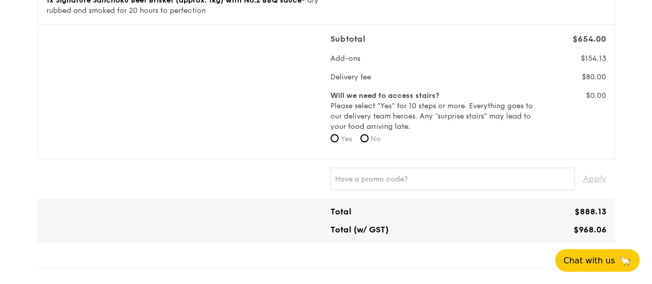
drag, startPoint x: 327, startPoint y: 76, endPoint x: 615, endPoint y: 77, distance: 287.7
click at [615, 77] on div "Subtotal $654.00 Add-ons $154.13 Delivery fee $80.00 Will we need to access sta…" at bounding box center [326, 92] width 577 height 135
click at [607, 77] on div "$80.00" at bounding box center [574, 77] width 71 height 10
click at [602, 76] on span "$80.00" at bounding box center [594, 77] width 24 height 9
click at [225, 192] on div "Apply" at bounding box center [326, 178] width 577 height 39
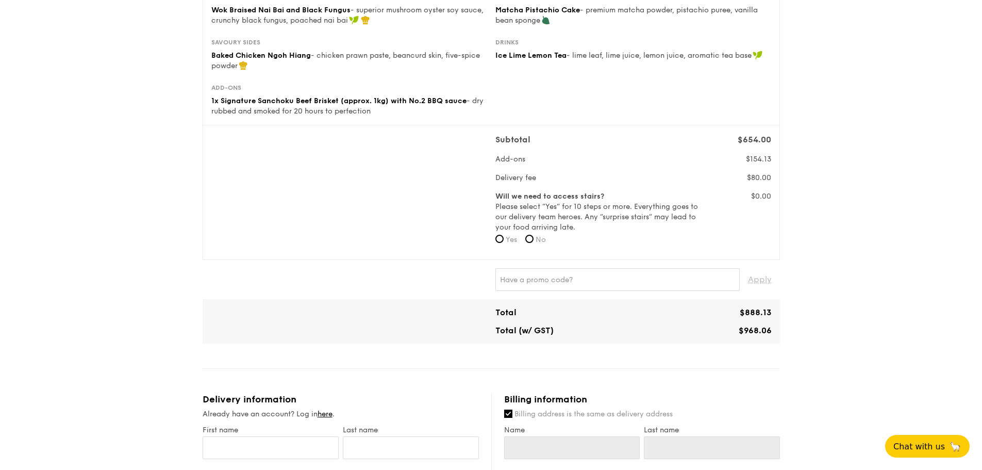
scroll to position [206, 0]
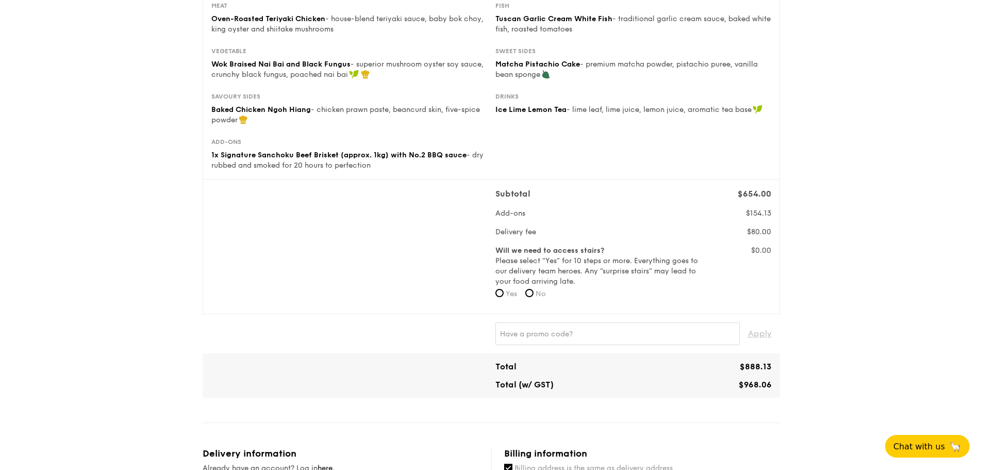
click at [659, 185] on div "1 - Select menu 2 - Select items 3 - Check out Classic Buffet $21.80 /guest ($2…" at bounding box center [491, 394] width 982 height 1200
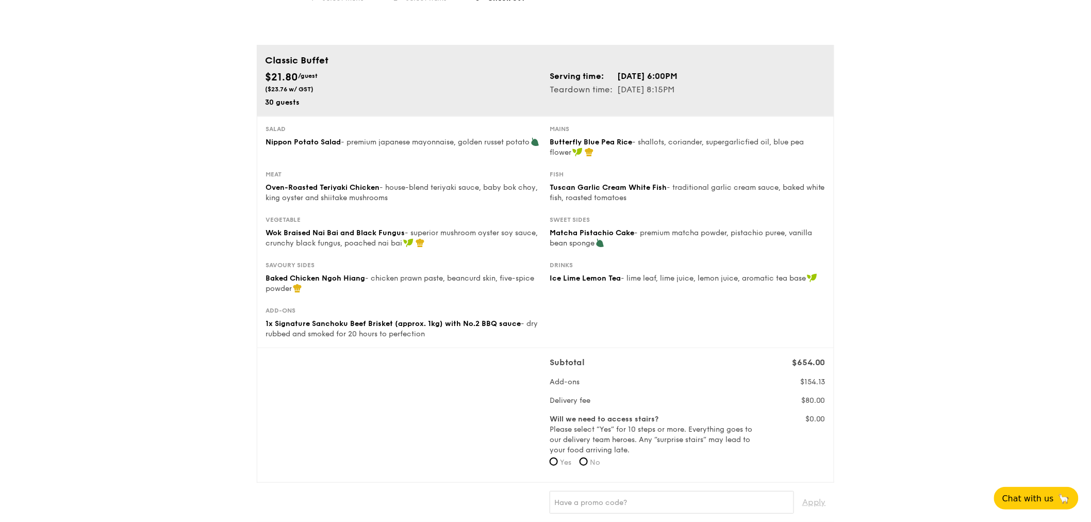
scroll to position [0, 0]
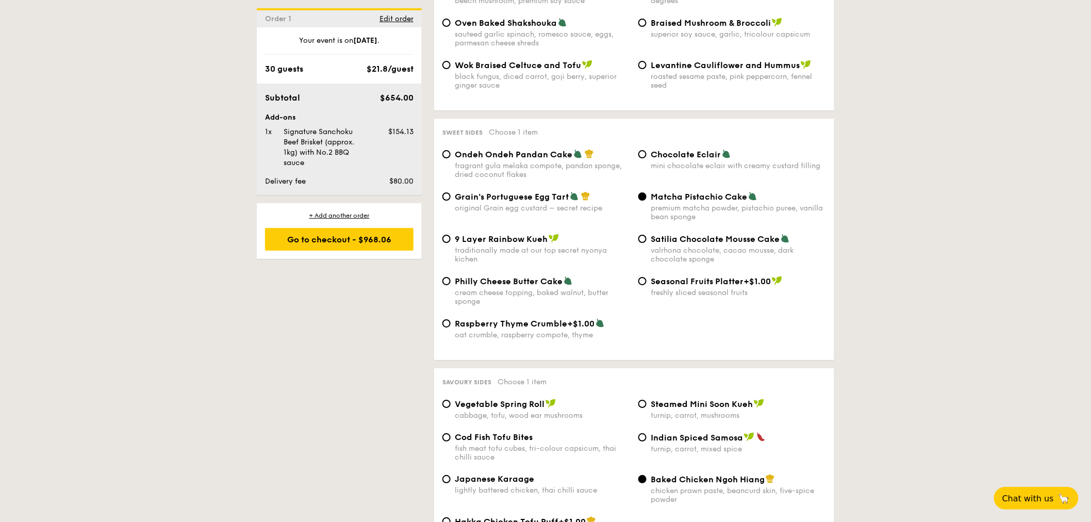
scroll to position [1890, 0]
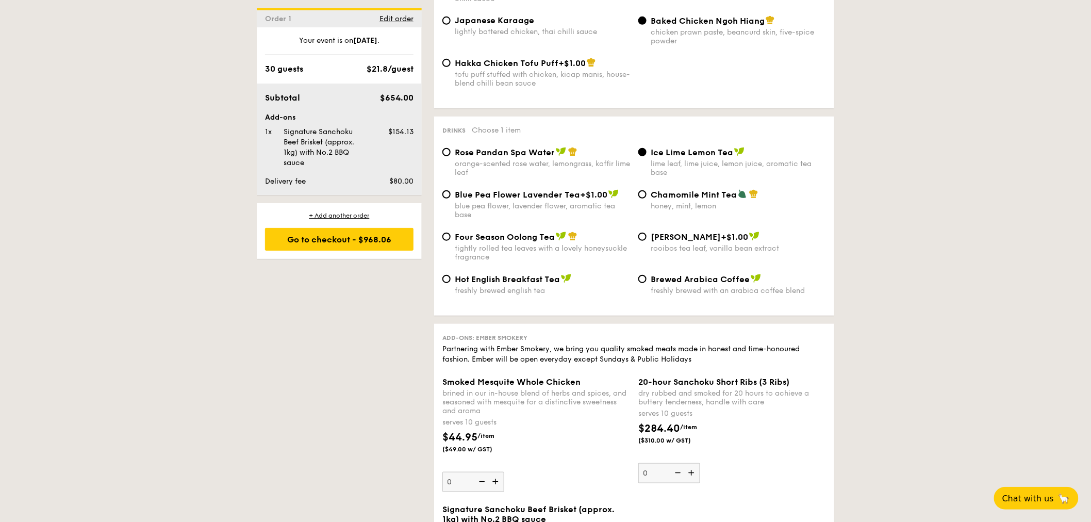
drag, startPoint x: 533, startPoint y: 373, endPoint x: 477, endPoint y: 374, distance: 55.7
click at [477, 284] on div "Add-ons: Ember Smokery Partnering with Ember Smokery, we bring you quality smok…" at bounding box center [634, 348] width 384 height 32
copy span "Ember Smokery"
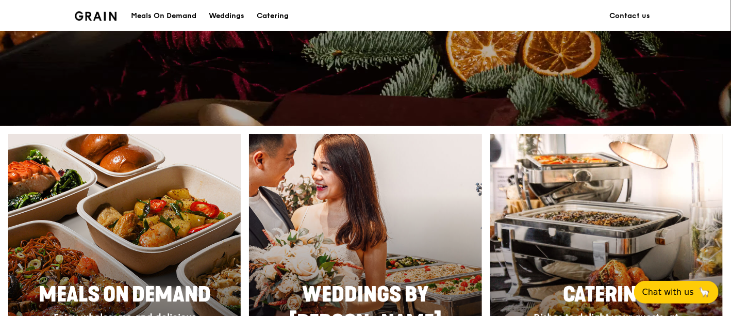
scroll to position [286, 0]
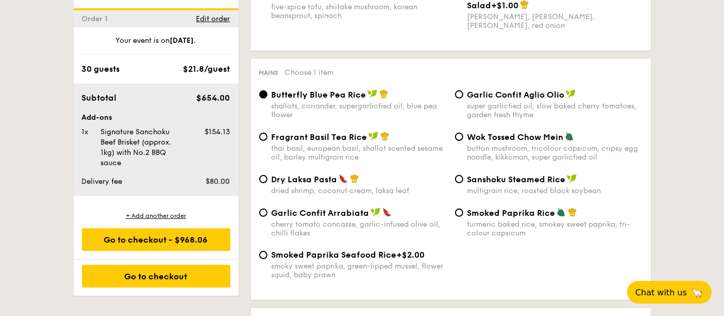
scroll to position [802, 0]
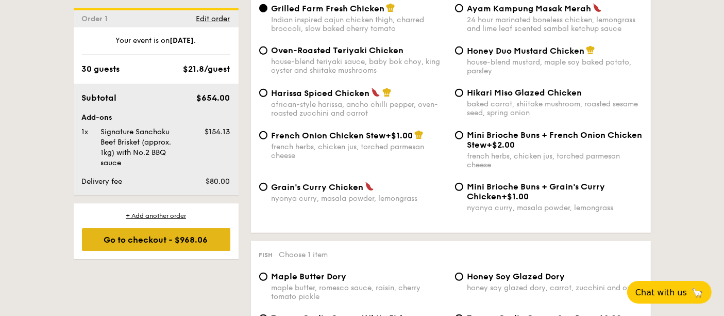
click at [177, 237] on div "Go to checkout - $968.06" at bounding box center [156, 239] width 148 height 23
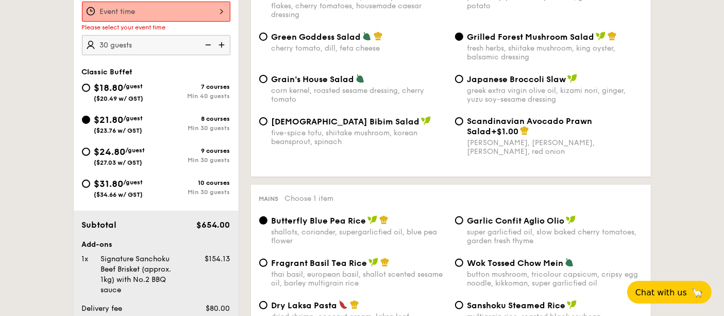
scroll to position [275, 0]
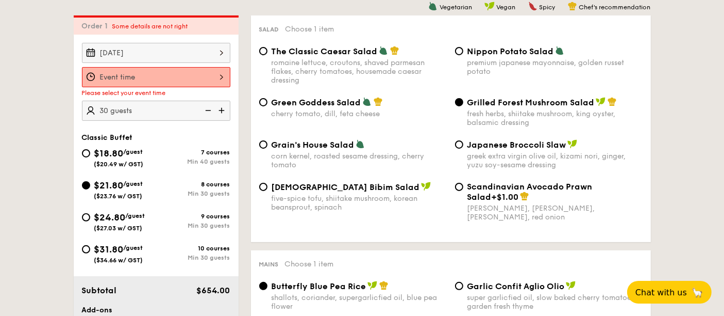
click at [183, 67] on div at bounding box center [156, 77] width 148 height 20
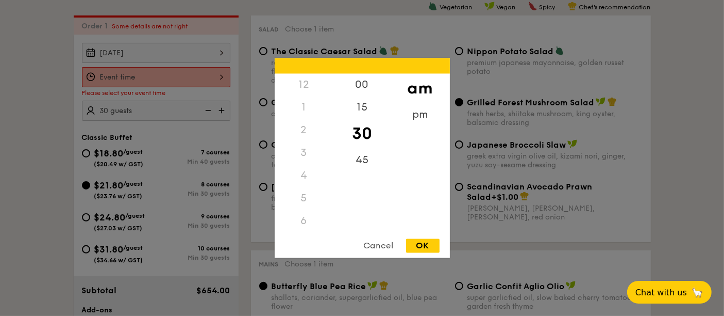
scroll to position [125, 0]
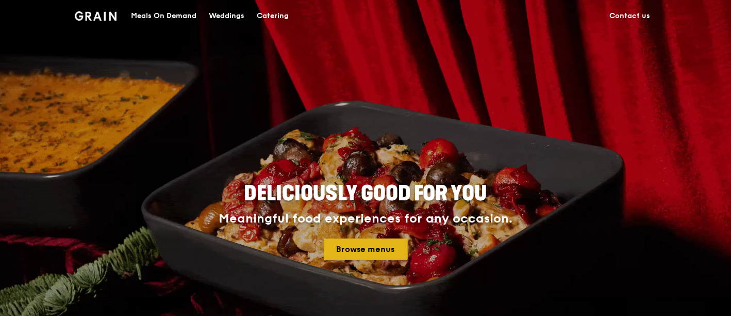
click at [380, 250] on link "Browse menus" at bounding box center [366, 249] width 84 height 22
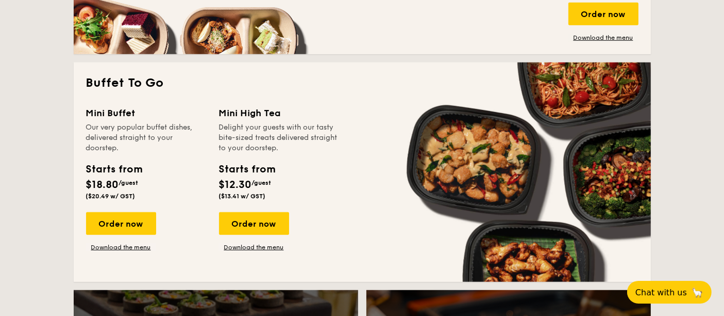
scroll to position [859, 0]
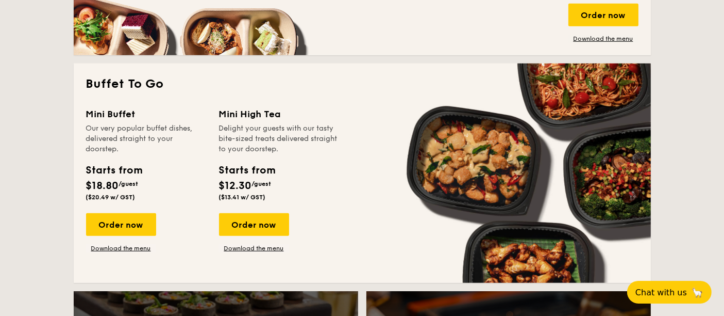
click at [465, 165] on div "Mini Buffet Our very popular buffet dishes, delivered straight to your doorstep…" at bounding box center [362, 188] width 553 height 163
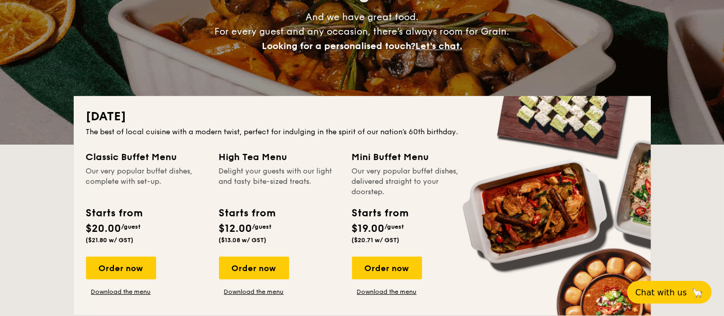
scroll to position [0, 0]
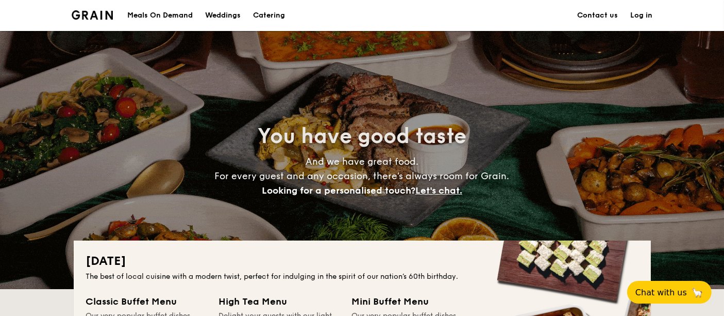
click at [639, 18] on link "Log in" at bounding box center [642, 15] width 22 height 31
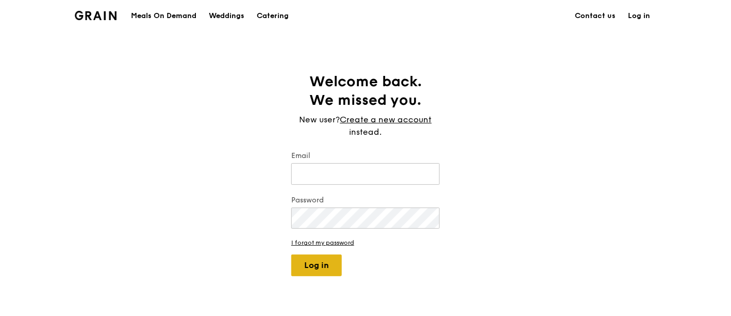
type input "[PERSON_NAME][EMAIL_ADDRESS][DOMAIN_NAME]"
click at [330, 259] on button "Log in" at bounding box center [316, 265] width 51 height 22
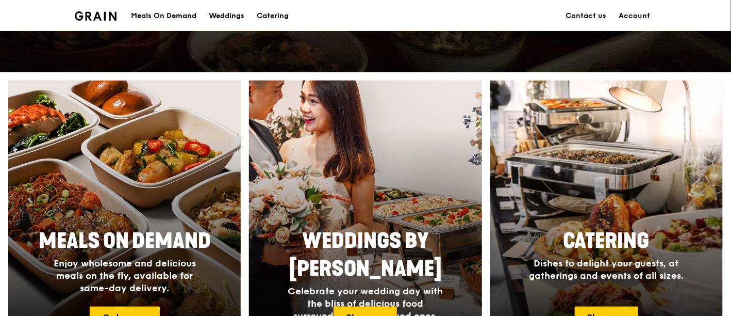
scroll to position [114, 0]
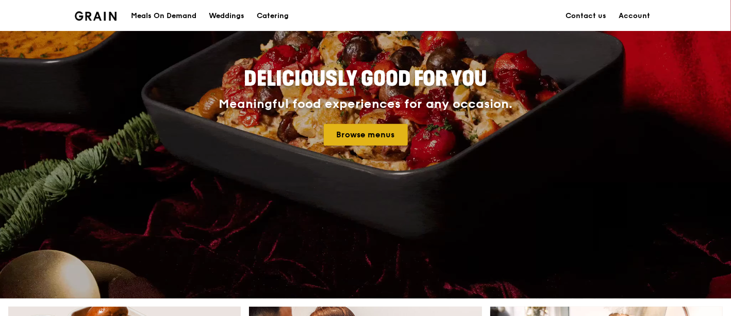
click at [373, 133] on link "Browse menus" at bounding box center [366, 135] width 84 height 22
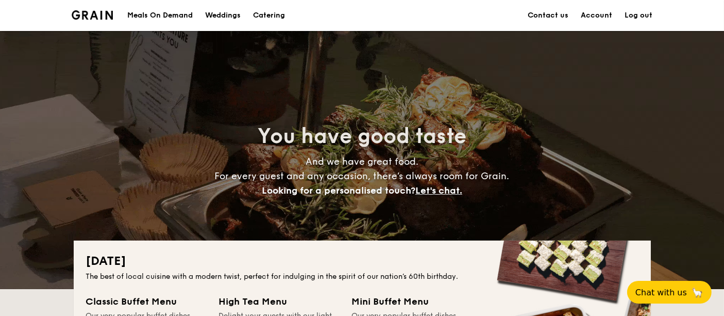
click at [592, 16] on link "Account" at bounding box center [597, 15] width 31 height 31
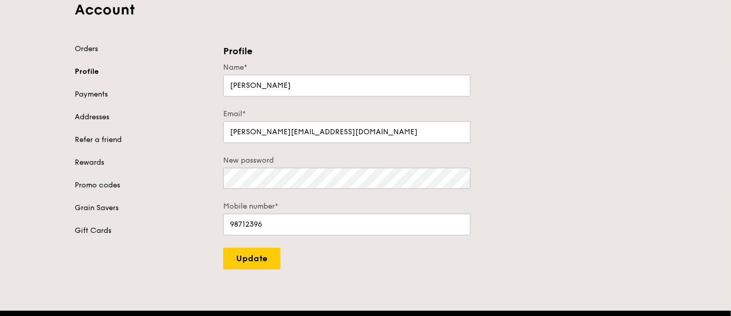
scroll to position [57, 0]
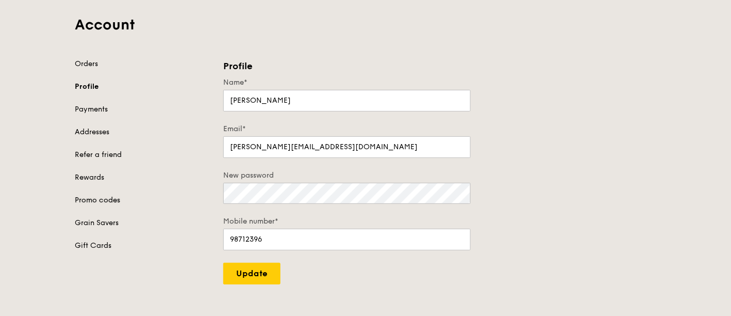
click at [103, 195] on link "Promo codes" at bounding box center [143, 200] width 136 height 10
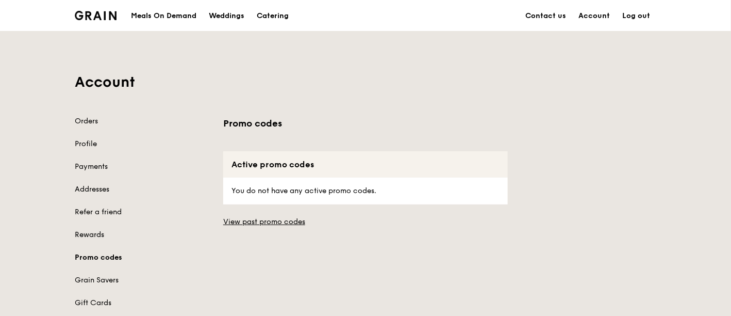
click at [93, 234] on link "Rewards" at bounding box center [143, 234] width 136 height 10
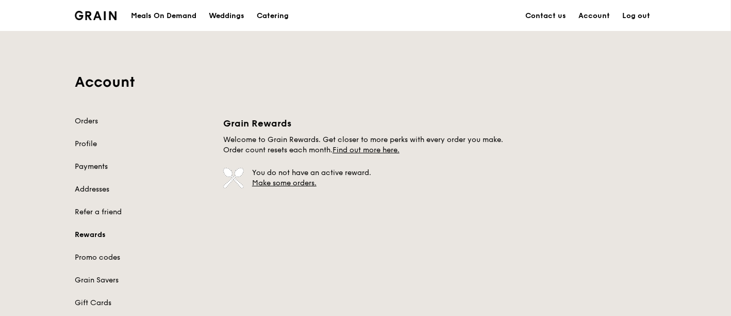
click at [92, 162] on link "Payments" at bounding box center [143, 166] width 136 height 10
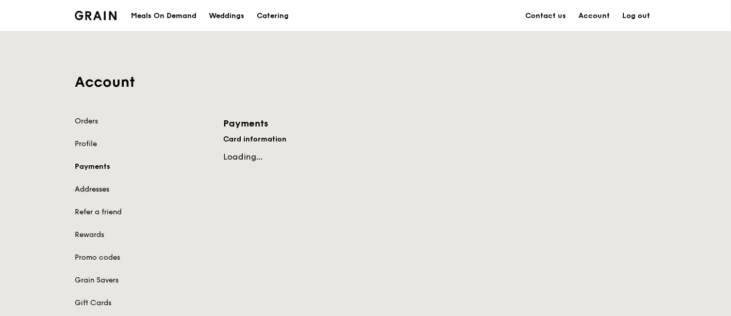
click at [92, 186] on link "Addresses" at bounding box center [143, 189] width 136 height 10
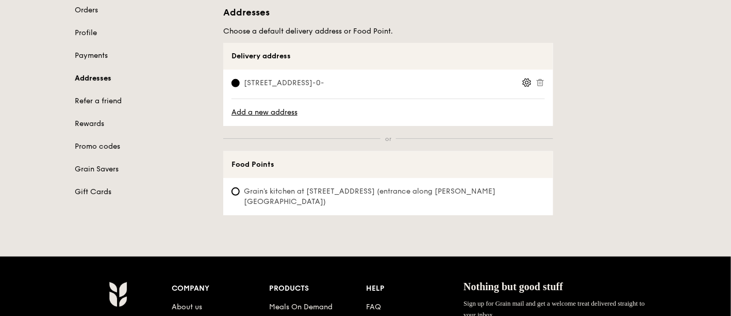
scroll to position [114, 0]
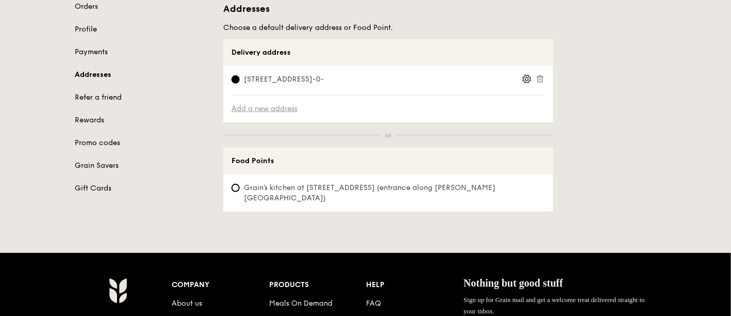
click at [264, 104] on link "Add a new address" at bounding box center [387, 109] width 313 height 10
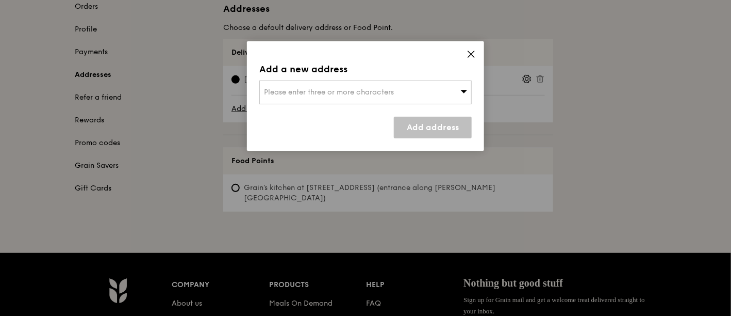
click at [400, 94] on div "Please enter three or more characters" at bounding box center [365, 92] width 212 height 24
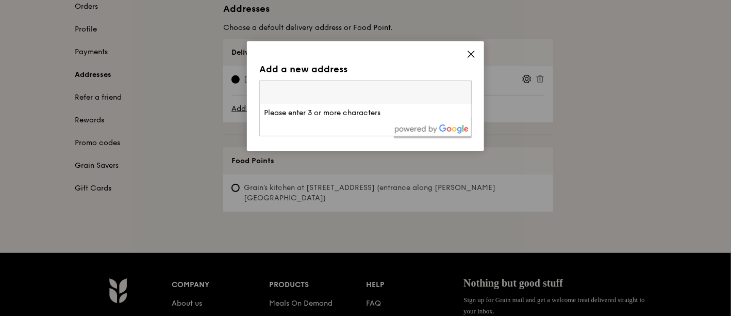
click at [400, 94] on input "search" at bounding box center [365, 92] width 211 height 23
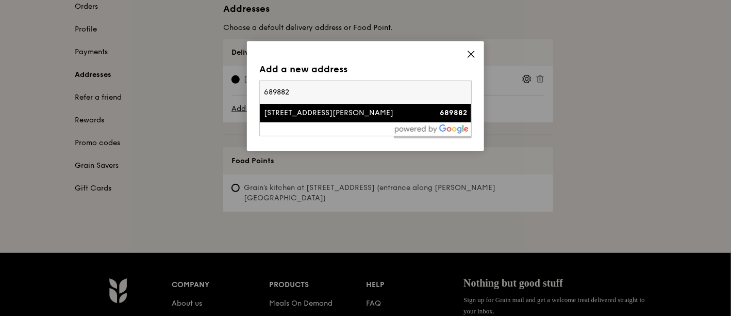
type input "689882"
click at [371, 113] on div "357 Choa Chu Kang Avenue 3" at bounding box center [340, 113] width 153 height 10
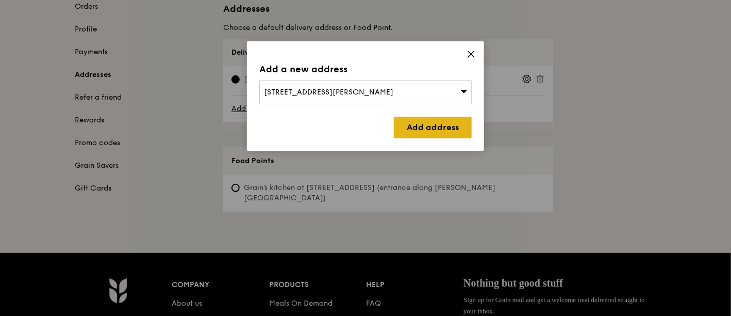
click at [431, 130] on link "Add address" at bounding box center [433, 128] width 78 height 22
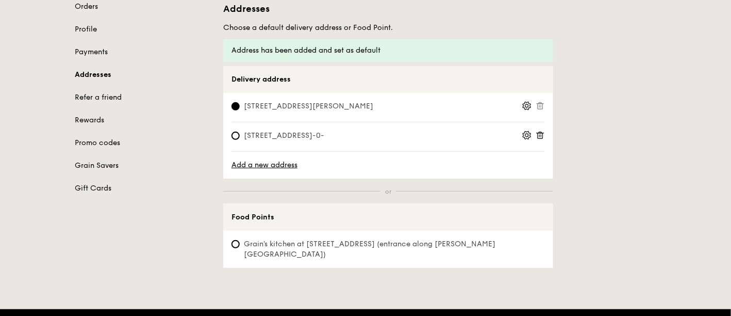
click at [526, 104] on circle at bounding box center [526, 105] width 3 height 3
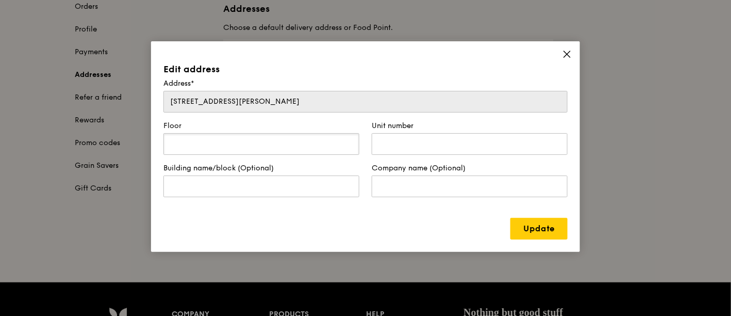
click at [257, 142] on input "text" at bounding box center [261, 144] width 196 height 22
type input "12"
click at [434, 140] on input "text" at bounding box center [470, 144] width 196 height 22
type input "13"
click at [530, 228] on link "Update" at bounding box center [538, 229] width 57 height 22
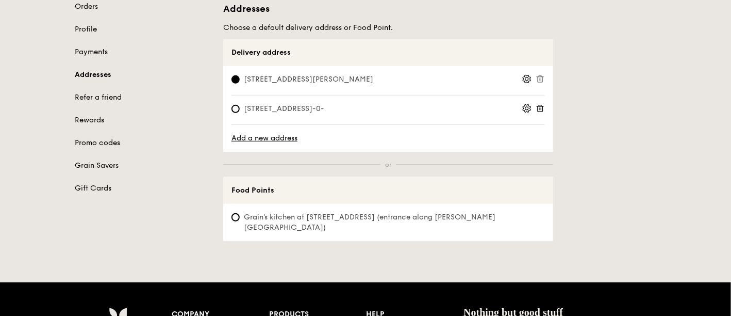
click at [86, 139] on link "Promo codes" at bounding box center [143, 143] width 136 height 10
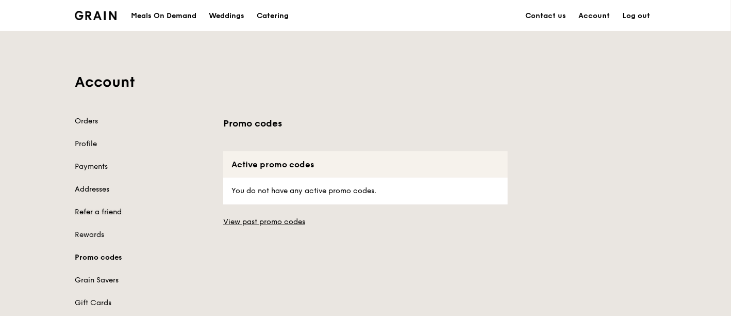
click at [101, 207] on link "Refer a friend" at bounding box center [143, 212] width 136 height 10
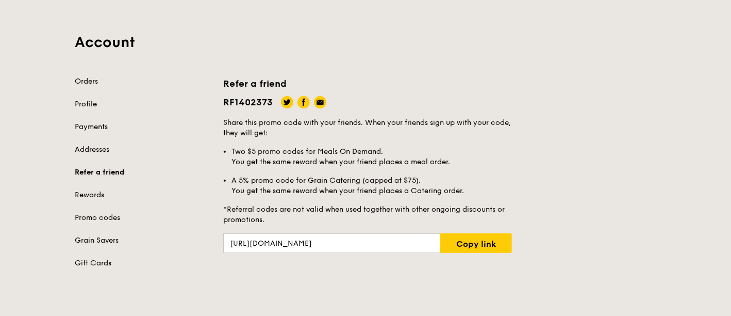
scroll to position [57, 0]
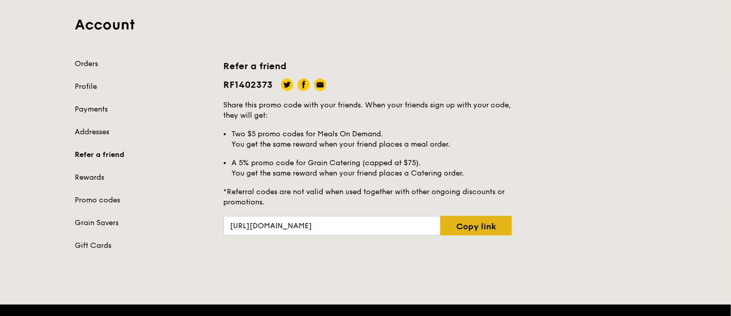
click at [486, 225] on link "Copy link" at bounding box center [476, 226] width 72 height 20
click at [222, 61] on div "Refer a friend RF1402373 Share this promo code with your friends. When your fri…" at bounding box center [439, 147] width 445 height 176
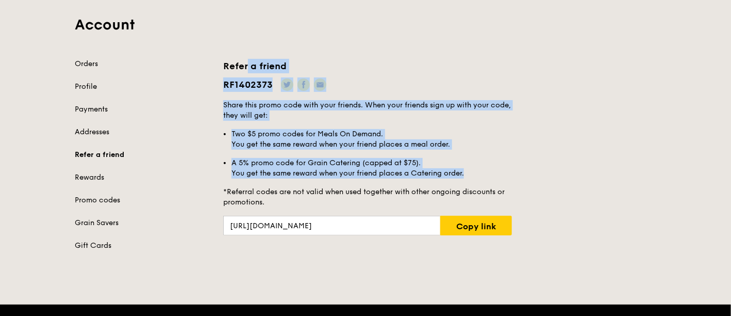
drag, startPoint x: 222, startPoint y: 61, endPoint x: 478, endPoint y: 170, distance: 279.1
click at [478, 170] on div "Refer a friend RF1402373 Share this promo code with your friends. When your fri…" at bounding box center [439, 147] width 445 height 176
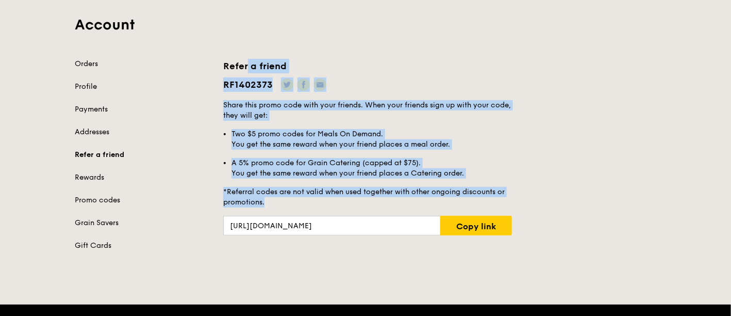
click at [265, 201] on h5 "Share this promo code with your friends. When your friends sign up with your co…" at bounding box center [367, 153] width 289 height 107
copy div "Refer a friend RF1402373 Share this promo code with your friends. When your fri…"
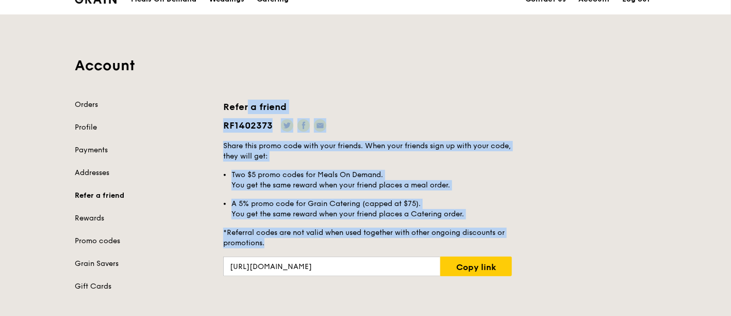
scroll to position [0, 0]
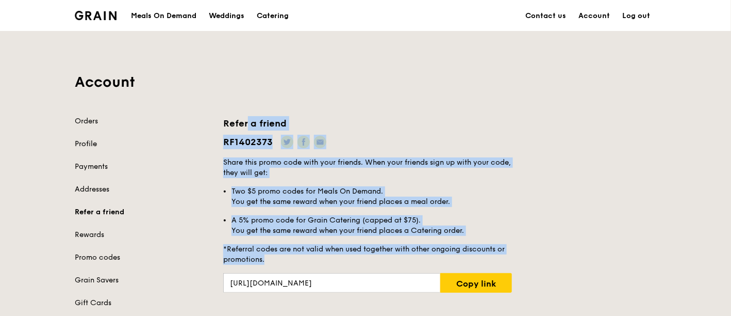
click at [86, 143] on link "Profile" at bounding box center [143, 144] width 136 height 10
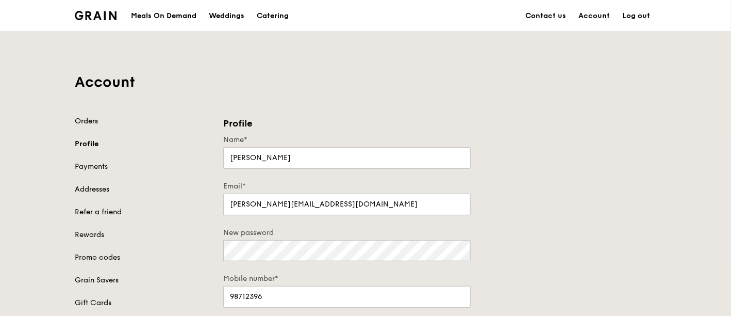
click at [89, 120] on link "Orders" at bounding box center [143, 121] width 136 height 10
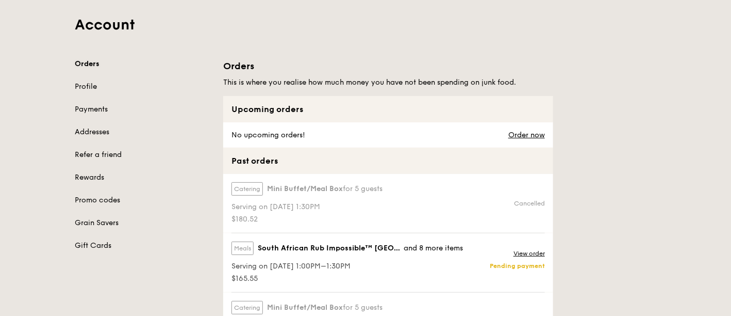
scroll to position [114, 0]
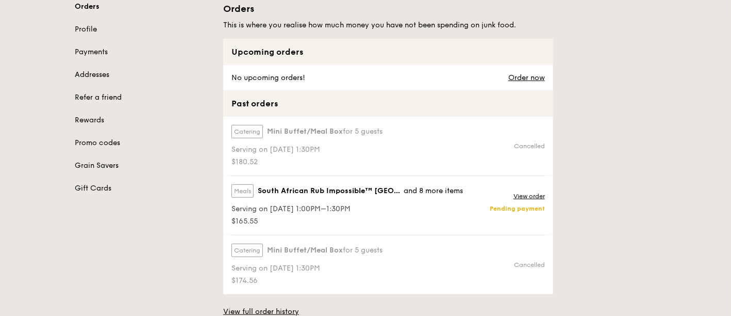
click at [541, 209] on p "Pending payment" at bounding box center [517, 208] width 55 height 8
click at [533, 196] on link "View order" at bounding box center [529, 196] width 31 height 8
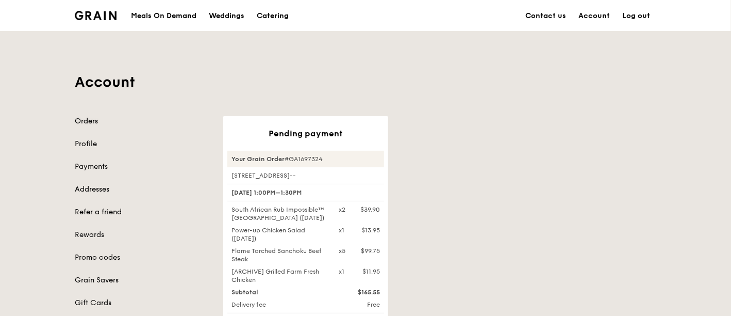
click at [86, 121] on link "Orders" at bounding box center [143, 121] width 136 height 10
